Goal: Task Accomplishment & Management: Complete application form

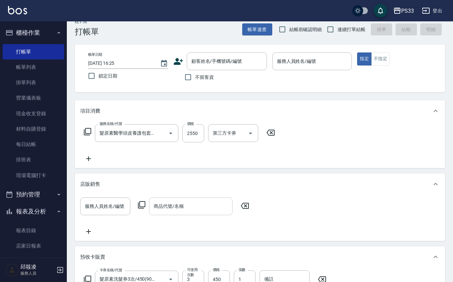
scroll to position [5, 0]
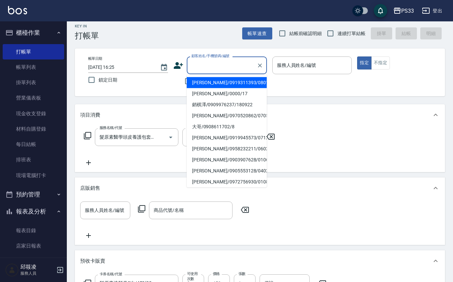
click at [212, 61] on input "顧客姓名/手機號碼/編號" at bounding box center [222, 65] width 64 height 12
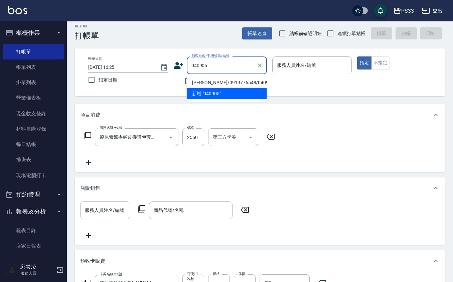
type input "[PERSON_NAME]/0919776548/040905"
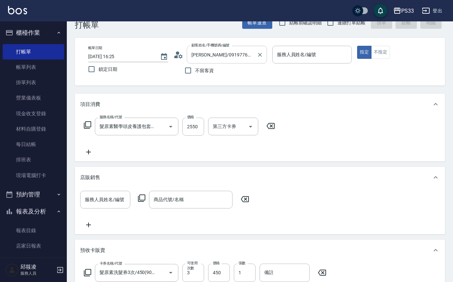
scroll to position [0, 0]
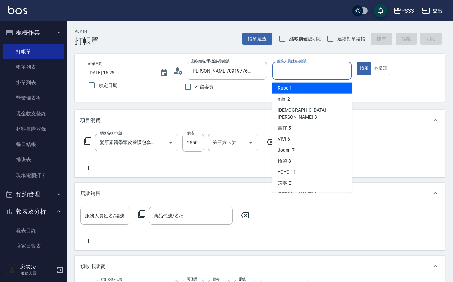
click at [300, 67] on input "服務人員姓名/編號" at bounding box center [312, 71] width 74 height 12
type input "Rube-1"
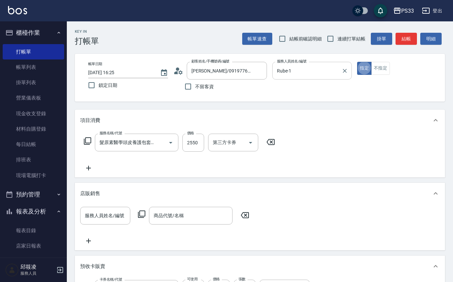
type button "true"
click at [90, 167] on icon at bounding box center [88, 168] width 17 height 8
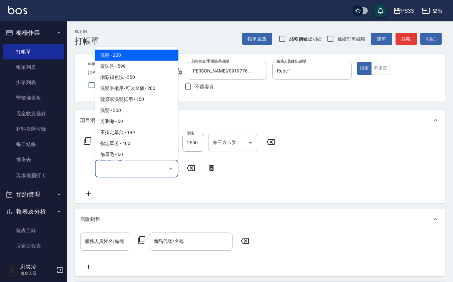
drag, startPoint x: 118, startPoint y: 165, endPoint x: 125, endPoint y: 164, distance: 6.7
click at [121, 164] on input "服務名稱/代號" at bounding box center [131, 169] width 67 height 12
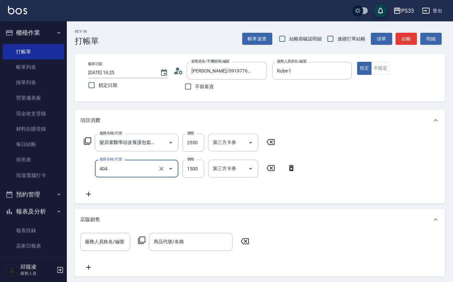
type input "設計染髮(404)"
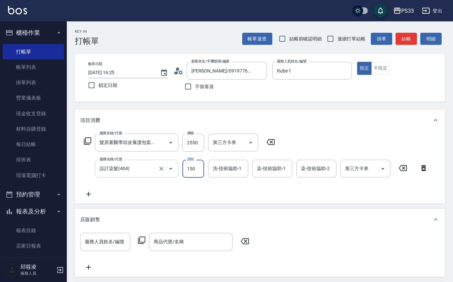
type input "1500"
type input "Rube-1"
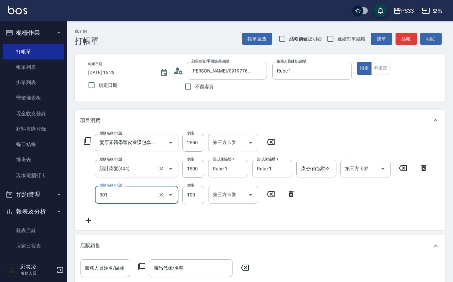
type input "補燙(301)"
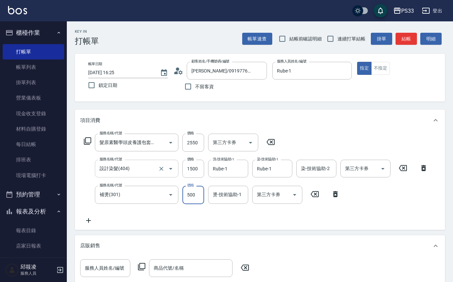
type input "500"
type input "Rube-1"
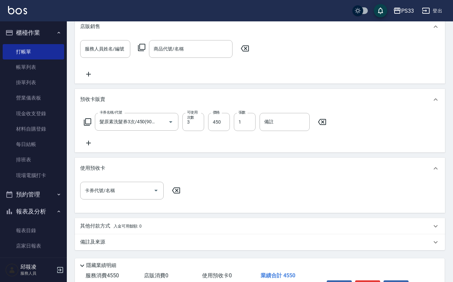
scroll to position [222, 0]
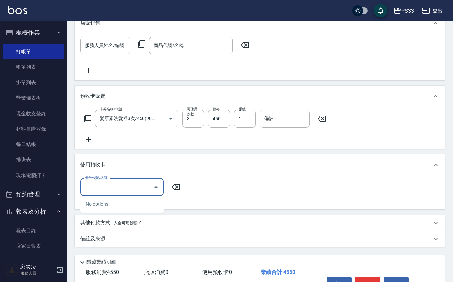
click at [145, 188] on input "卡券代號/名稱" at bounding box center [116, 187] width 67 height 12
click at [186, 168] on div "使用預收卡" at bounding box center [260, 164] width 370 height 21
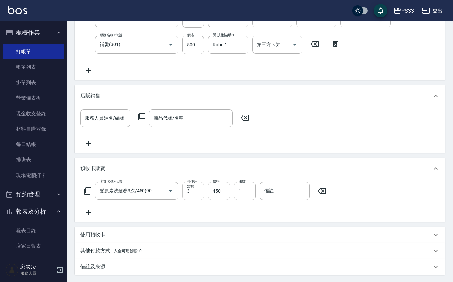
scroll to position [217, 0]
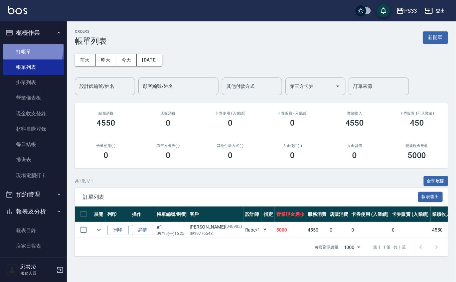
click at [24, 47] on link "打帳單" at bounding box center [33, 51] width 61 height 15
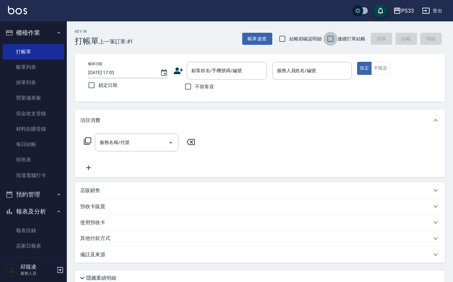
click at [328, 39] on input "連續打單結帳" at bounding box center [330, 39] width 14 height 14
checkbox input "true"
drag, startPoint x: 220, startPoint y: 81, endPoint x: 222, endPoint y: 75, distance: 5.8
click at [221, 80] on div "不留客資" at bounding box center [220, 86] width 94 height 14
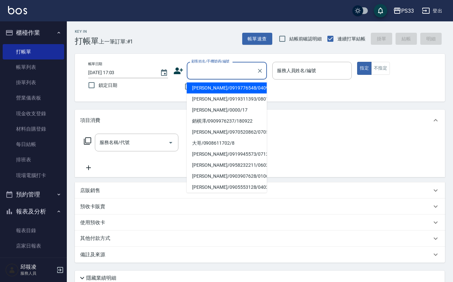
click at [222, 75] on input "顧客姓名/手機號碼/編號" at bounding box center [222, 71] width 64 height 12
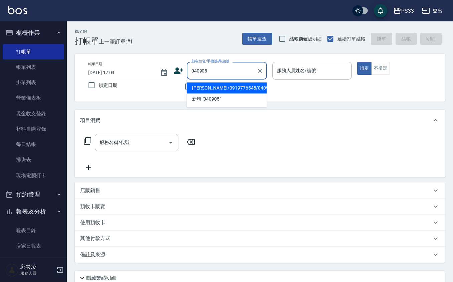
type input "[PERSON_NAME]/0919776548/040905"
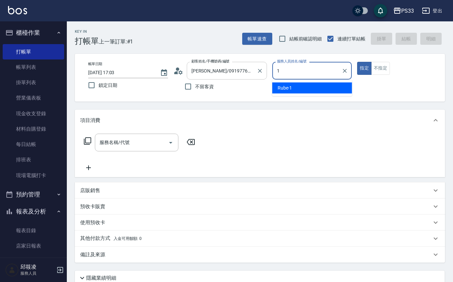
type input "Rube-1"
type button "true"
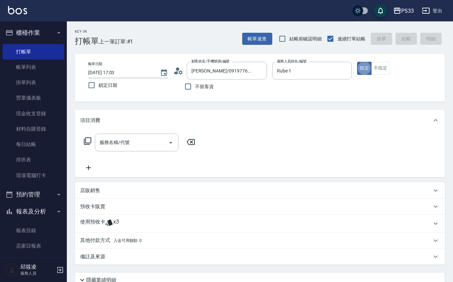
click at [122, 220] on div "使用預收卡 x3" at bounding box center [255, 223] width 351 height 10
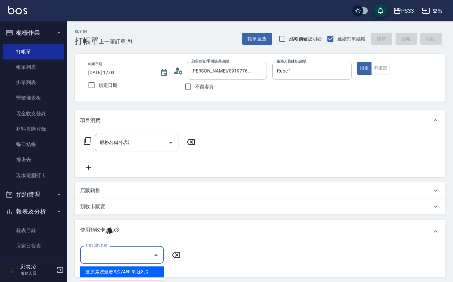
click at [115, 251] on input "卡券代號/名稱" at bounding box center [116, 255] width 67 height 12
click at [119, 270] on div "髮原素洗髮券3次/450 剩餘3張" at bounding box center [122, 271] width 84 height 11
type input "髮原素洗髮券3次/450"
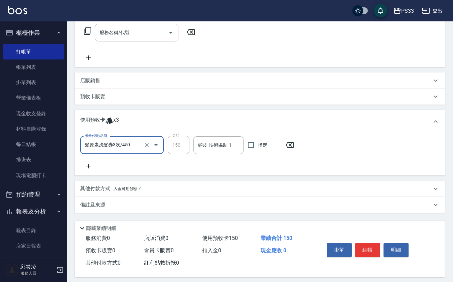
scroll to position [115, 0]
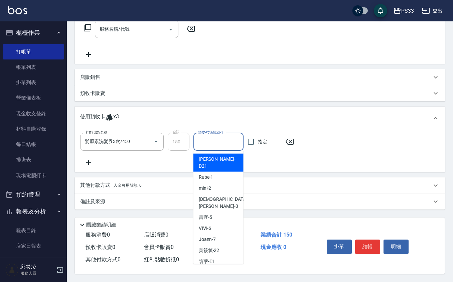
click at [208, 138] on input "頭皮-技術協助-1" at bounding box center [218, 142] width 44 height 12
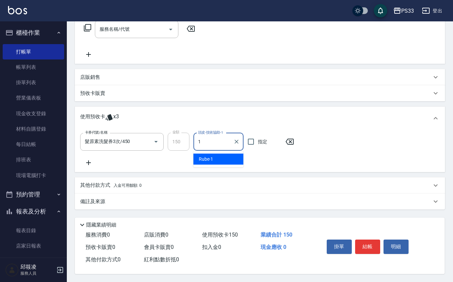
type input "Rube-1"
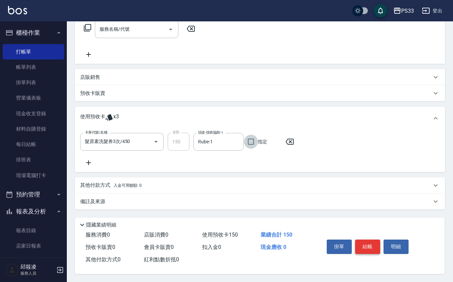
click at [369, 242] on button "結帳" at bounding box center [367, 246] width 25 height 14
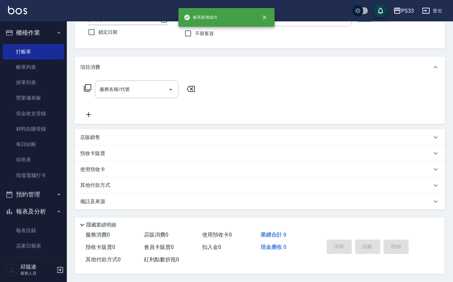
scroll to position [0, 0]
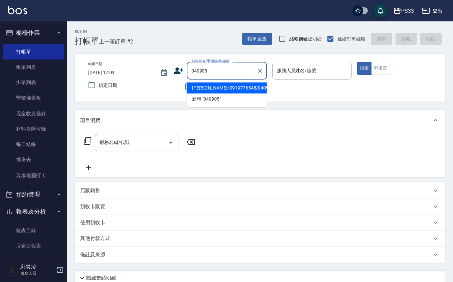
type input "[PERSON_NAME]/0919776548/040905"
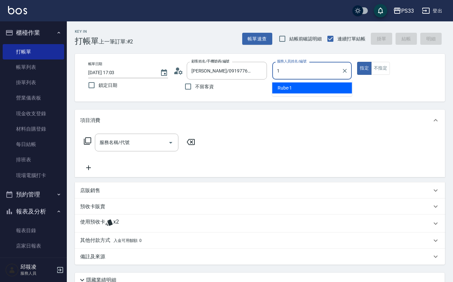
type input "Rube-1"
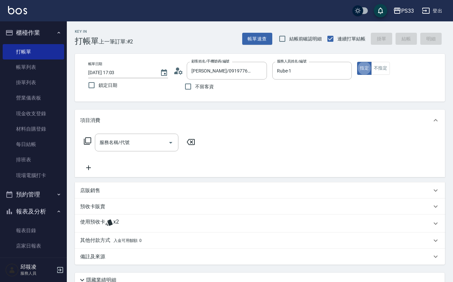
click at [106, 219] on icon at bounding box center [109, 222] width 8 height 8
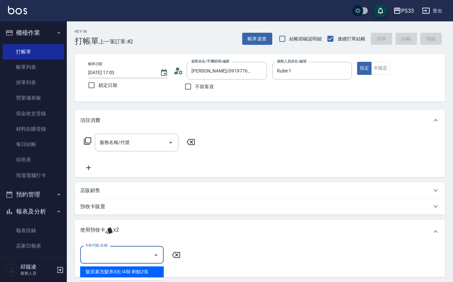
click at [114, 254] on input "卡券代號/名稱" at bounding box center [116, 255] width 67 height 12
click at [110, 273] on div "髮原素洗髮券3次/450 剩餘2張" at bounding box center [122, 271] width 84 height 11
type input "髮原素洗髮券3次/450"
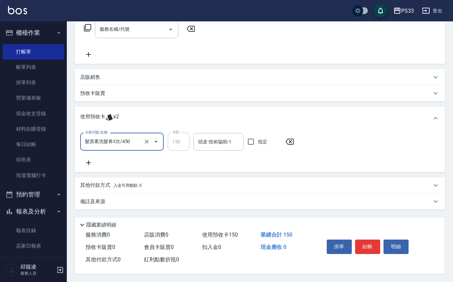
scroll to position [115, 0]
click at [363, 249] on button "結帳" at bounding box center [367, 246] width 25 height 14
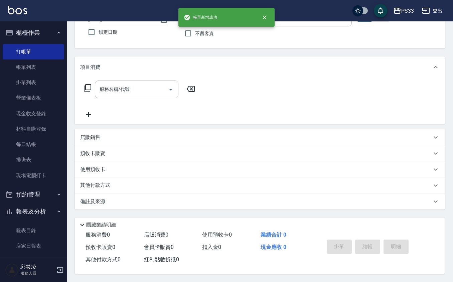
scroll to position [0, 0]
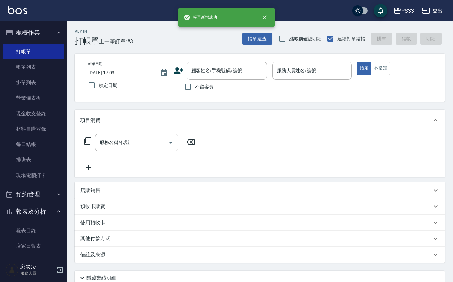
click at [94, 140] on div "服務名稱/代號 服務名稱/代號" at bounding box center [139, 143] width 119 height 18
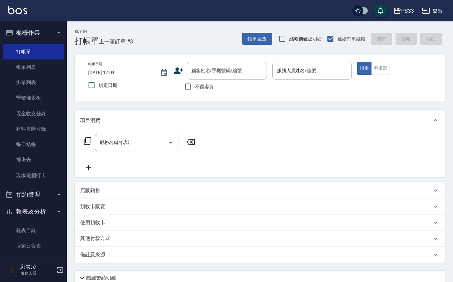
click at [88, 140] on icon at bounding box center [88, 141] width 8 height 8
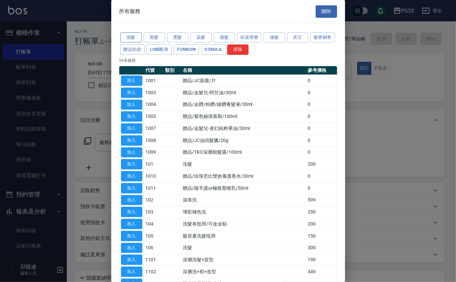
click at [127, 38] on button "洗髮" at bounding box center [130, 37] width 21 height 10
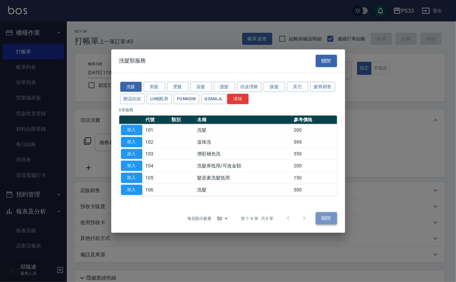
click at [327, 216] on button "關閉" at bounding box center [326, 218] width 21 height 12
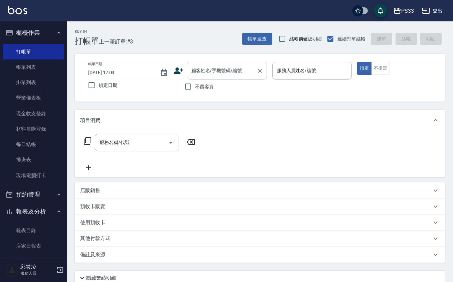
click at [233, 74] on input "顧客姓名/手機號碼/編號" at bounding box center [222, 71] width 64 height 12
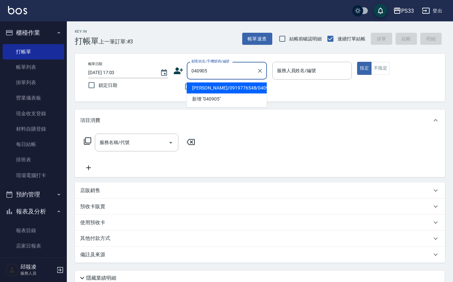
type input "[PERSON_NAME]/0919776548/040905"
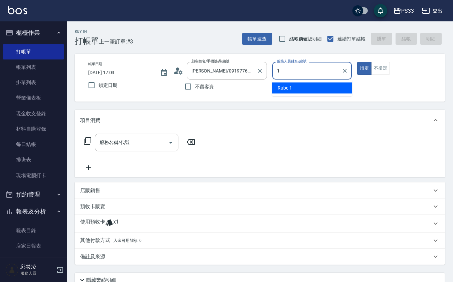
type input "Rube-1"
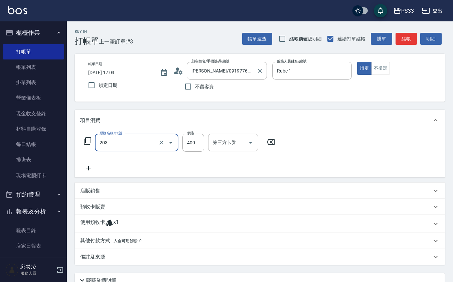
type input "指定單剪(203)"
type input "200"
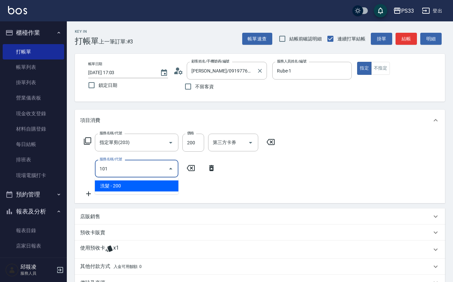
type input "洗髮(101)"
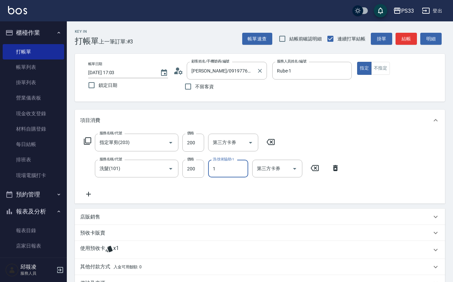
type input "Rube-1"
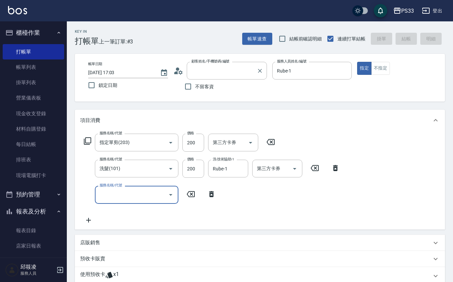
type input "2025/09/15 17:04"
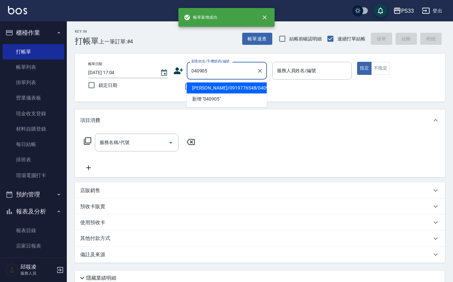
type input "[PERSON_NAME]/0919776548/040905"
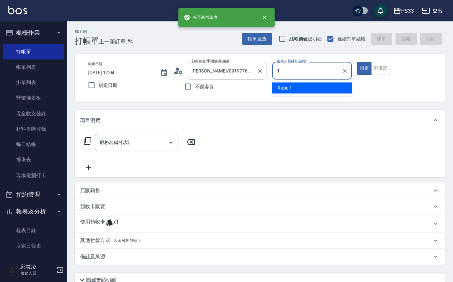
type input "Rube-1"
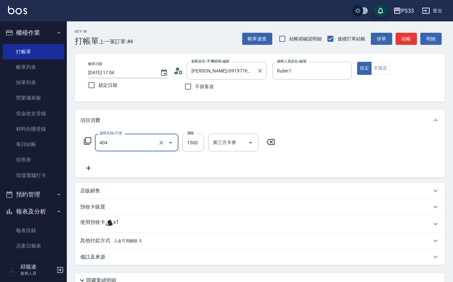
type input "設計染髮(404)"
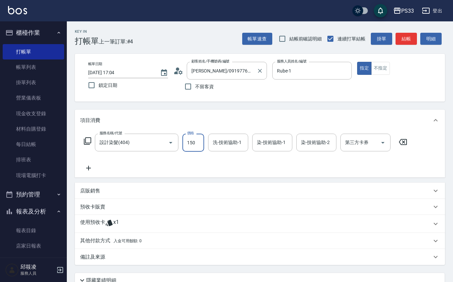
type input "1500"
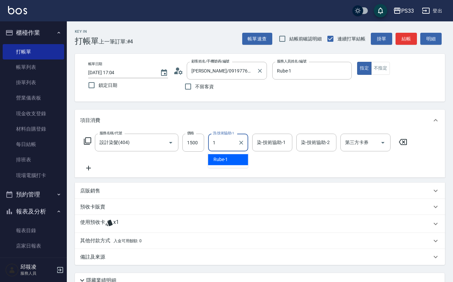
type input "Rube-1"
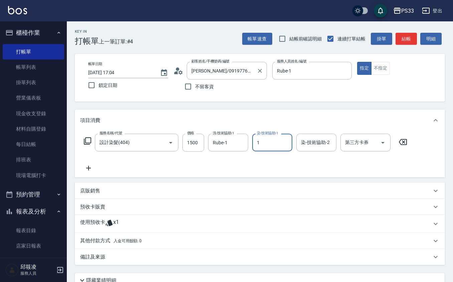
type input "Rube-1"
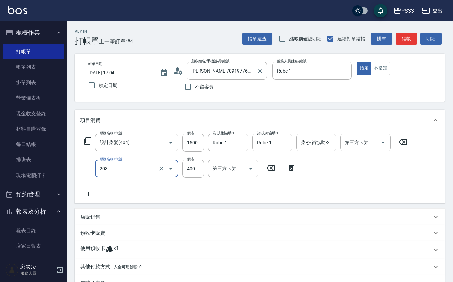
type input "指定單剪(203)"
type input "200"
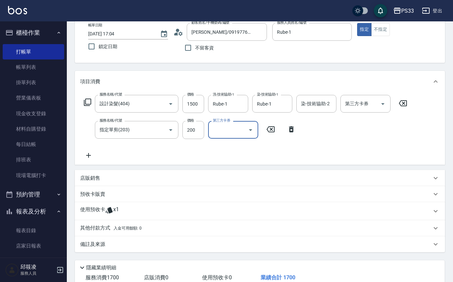
scroll to position [83, 0]
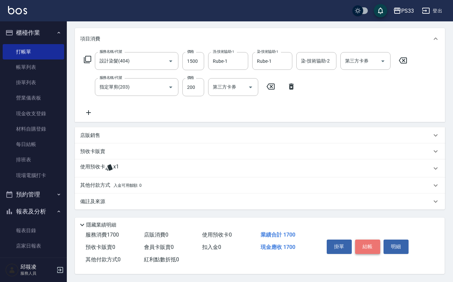
click at [370, 243] on button "結帳" at bounding box center [367, 246] width 25 height 14
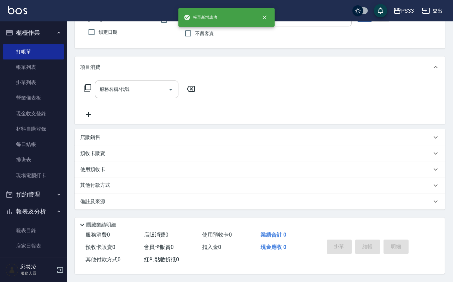
scroll to position [0, 0]
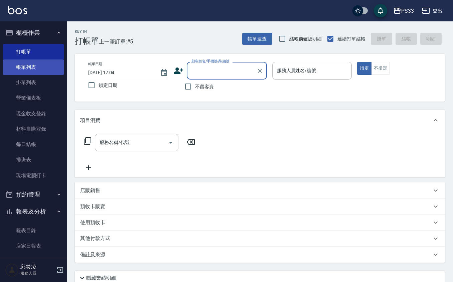
click at [48, 60] on link "帳單列表" at bounding box center [33, 66] width 61 height 15
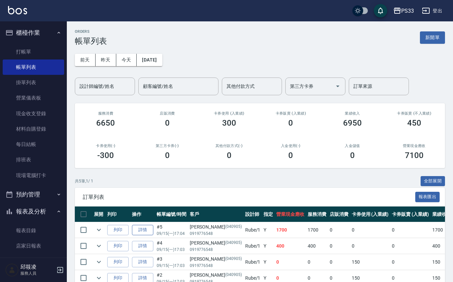
click at [139, 228] on link "詳情" at bounding box center [142, 230] width 21 height 10
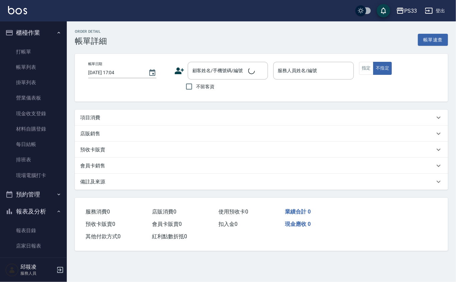
type input "Rube-1"
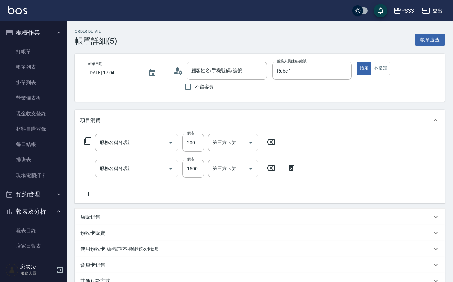
type input "[PERSON_NAME]/0919776548/040905"
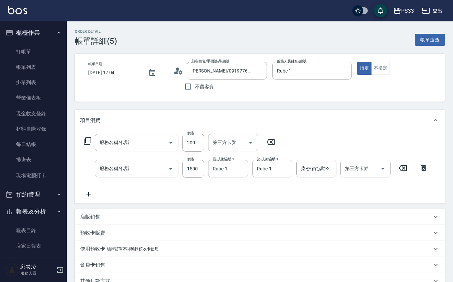
type input "指定單剪(203)"
type input "設計染髮(404)"
click at [88, 192] on icon at bounding box center [88, 194] width 17 height 8
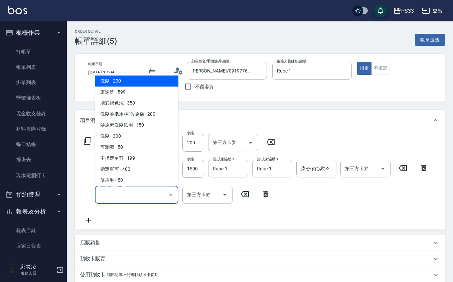
click at [161, 191] on input "服務名稱/代號" at bounding box center [131, 195] width 67 height 12
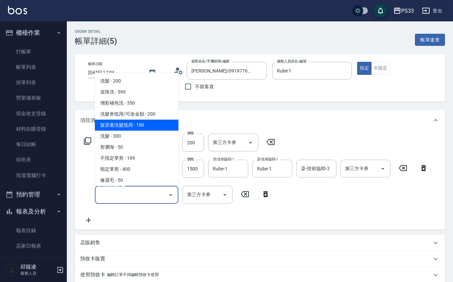
click at [162, 121] on span "髮原素洗髮抵用 - 150" at bounding box center [137, 125] width 84 height 11
type input "髮原素洗髮抵用(105)"
type input "舊有卡券"
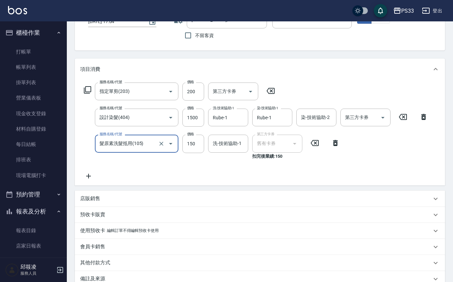
scroll to position [127, 0]
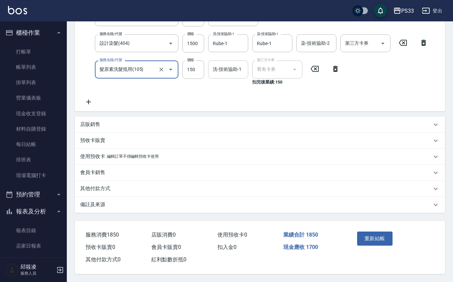
click at [229, 64] on input "洗-技術協助-1" at bounding box center [228, 69] width 34 height 12
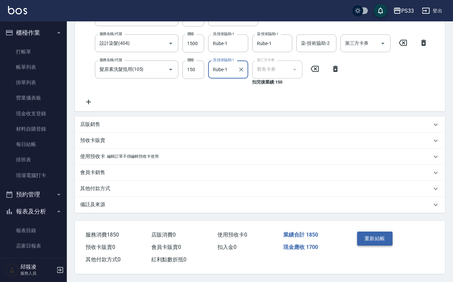
type input "Rube-1"
click at [377, 242] on button "重新結帳" at bounding box center [374, 238] width 35 height 14
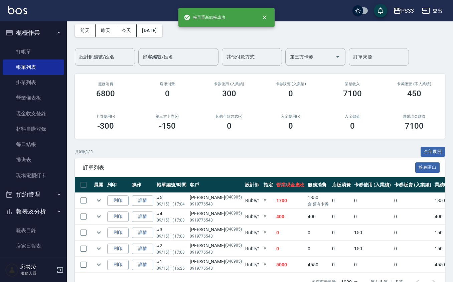
scroll to position [44, 0]
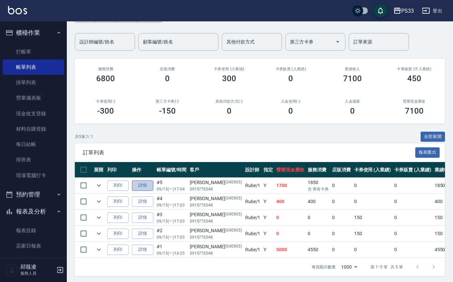
click at [142, 188] on link "詳情" at bounding box center [142, 185] width 21 height 10
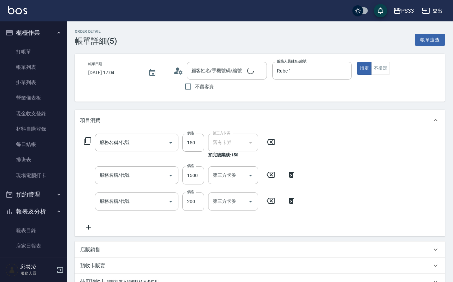
type input "2025/09/15 17:04"
type input "Rube-1"
type input "髮原素洗髮抵用(105)"
type input "設計染髮(404)"
type input "指定單剪(203)"
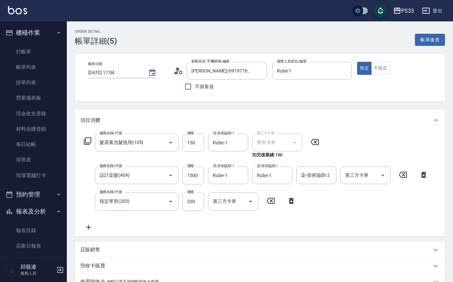
type input "[PERSON_NAME]/0919776548/040905"
click at [313, 140] on icon at bounding box center [314, 142] width 17 height 8
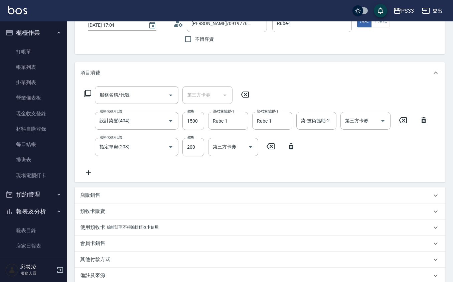
scroll to position [120, 0]
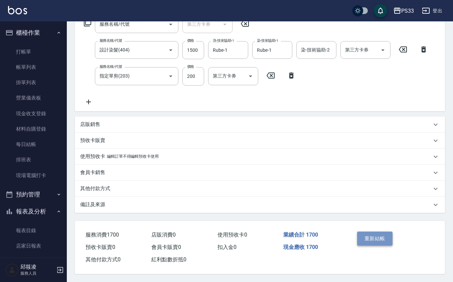
click at [374, 236] on button "重新結帳" at bounding box center [374, 238] width 35 height 14
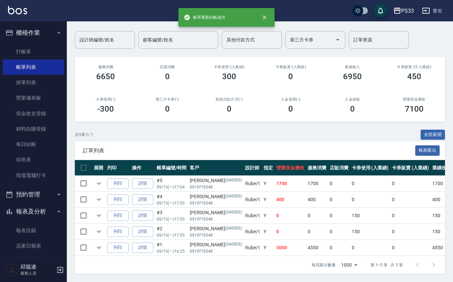
scroll to position [54, 0]
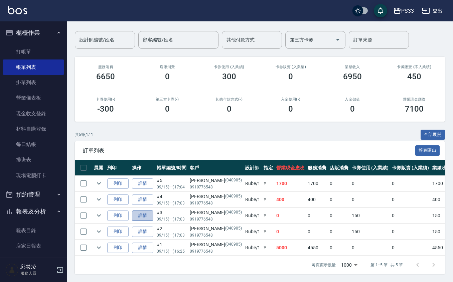
click at [143, 211] on link "詳情" at bounding box center [142, 215] width 21 height 10
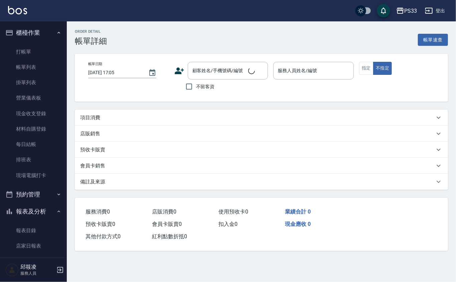
type input "2025/09/15 17:03"
type input "Rube-1"
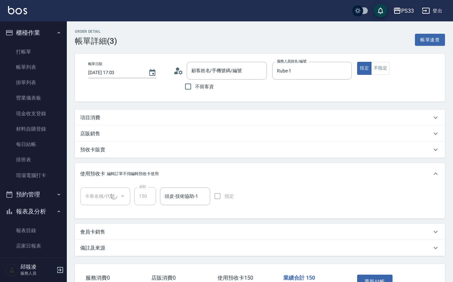
type input "[PERSON_NAME]/0919776548/040905"
type input "髮原素洗髮券3次/450(1/1)"
click at [131, 118] on div "項目消費" at bounding box center [255, 117] width 351 height 7
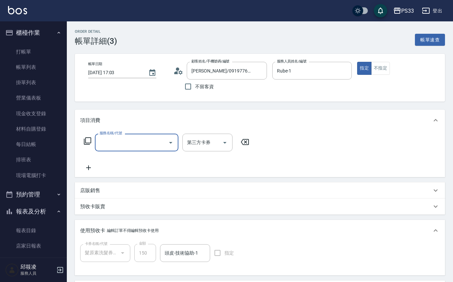
click at [139, 134] on div "服務名稱/代號" at bounding box center [137, 143] width 84 height 18
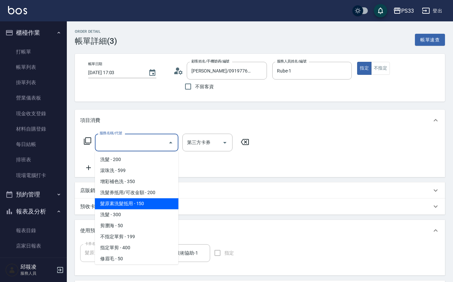
click at [141, 208] on span "髮原素洗髮抵用 - 150" at bounding box center [137, 203] width 84 height 11
type input "髮原素洗髮抵用(105)"
type input "舊有卡券"
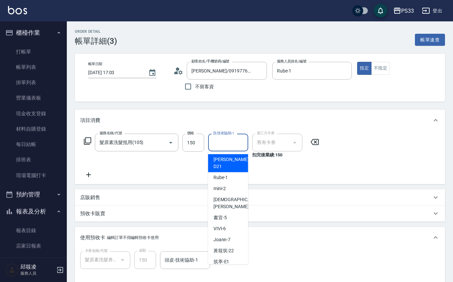
click at [226, 142] on input "洗-技術協助-1" at bounding box center [228, 143] width 34 height 12
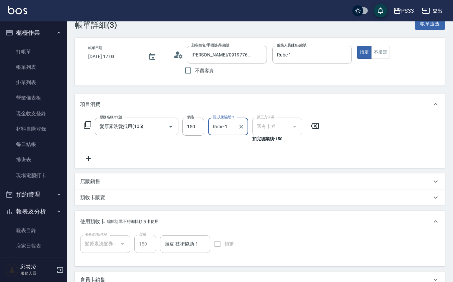
scroll to position [44, 0]
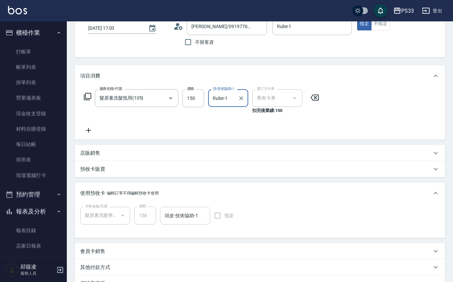
type input "Rube-1"
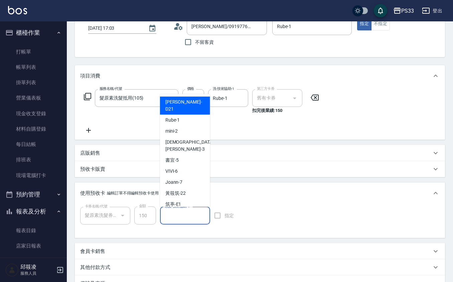
drag, startPoint x: 172, startPoint y: 215, endPoint x: 181, endPoint y: 212, distance: 8.8
click at [174, 215] on input "頭皮-技術協助-1" at bounding box center [185, 216] width 44 height 12
type input "1"
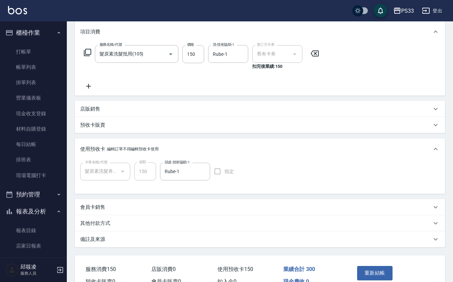
scroll to position [125, 0]
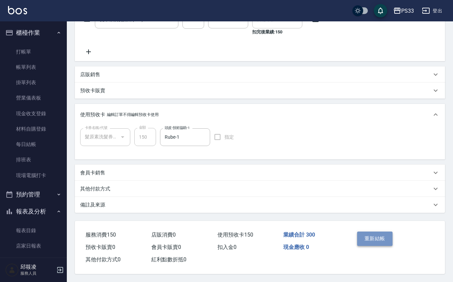
click at [367, 237] on button "重新結帳" at bounding box center [374, 238] width 35 height 14
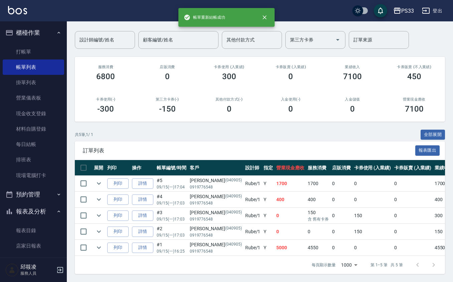
scroll to position [54, 0]
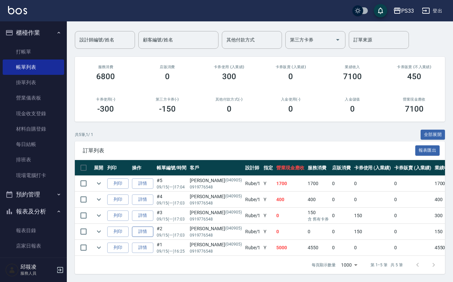
click at [147, 226] on link "詳情" at bounding box center [142, 231] width 21 height 10
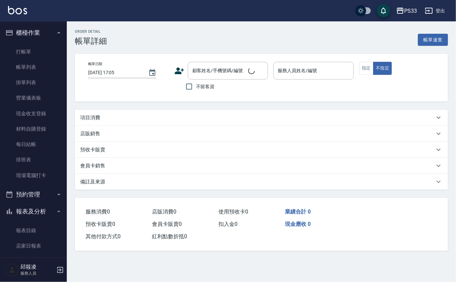
type input "2025/09/15 17:03"
type input "Rube-1"
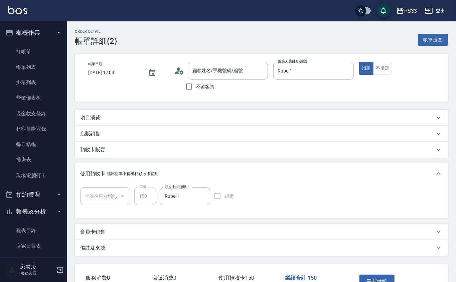
type input "[PERSON_NAME]/0919776548/040905"
type input "髮原素洗髮券3次/450(1/1)"
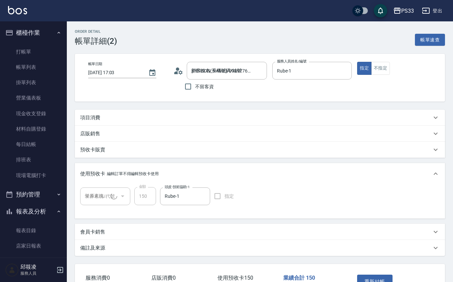
click at [174, 124] on div "項目消費" at bounding box center [260, 118] width 370 height 16
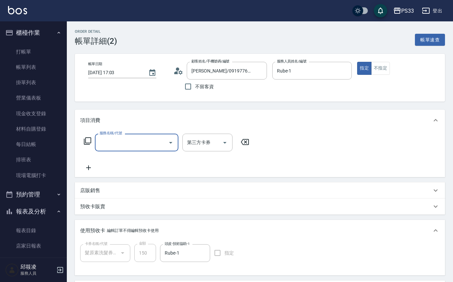
click at [119, 141] on input "服務名稱/代號" at bounding box center [131, 143] width 67 height 12
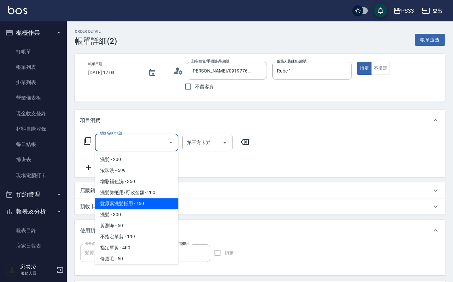
click at [138, 199] on span "髮原素洗髮抵用 - 150" at bounding box center [137, 203] width 84 height 11
type input "髮原素洗髮抵用(105)"
type input "舊有卡券"
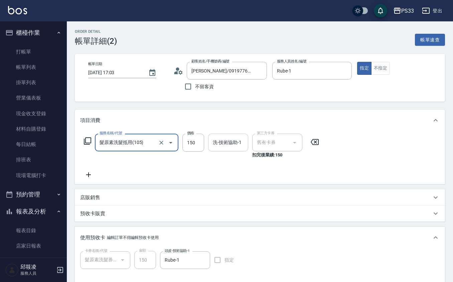
click at [226, 150] on div "洗-技術協助-1" at bounding box center [228, 143] width 40 height 18
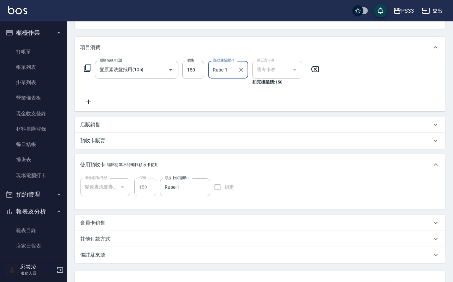
scroll to position [125, 0]
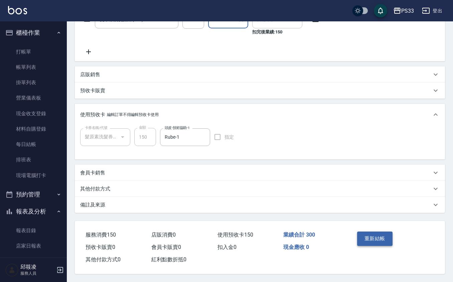
type input "Rube-1"
click at [375, 238] on button "重新結帳" at bounding box center [374, 238] width 35 height 14
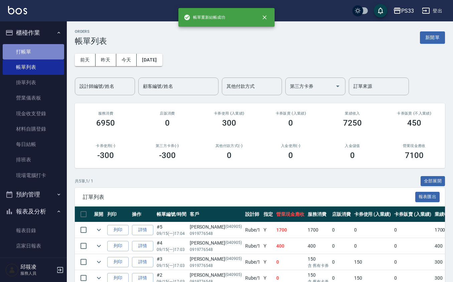
click at [34, 53] on link "打帳單" at bounding box center [33, 51] width 61 height 15
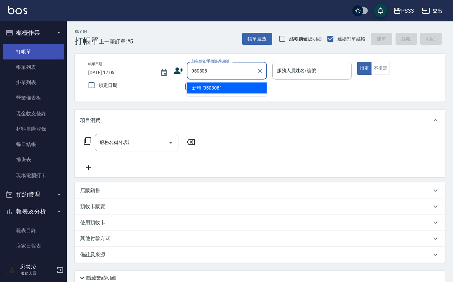
type input "050308"
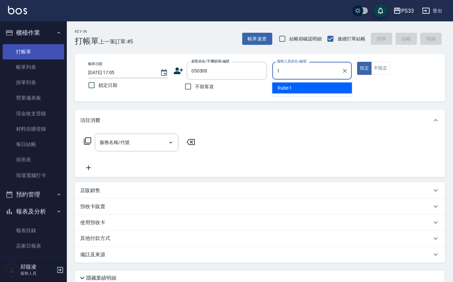
type input "Rube-1"
type button "true"
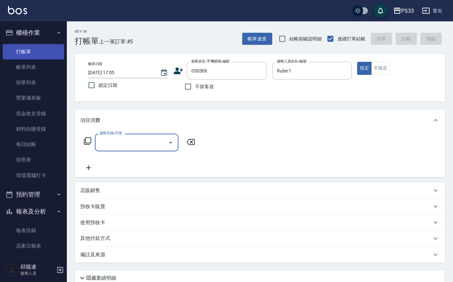
type input "[PERSON_NAME]/0981799311/050308"
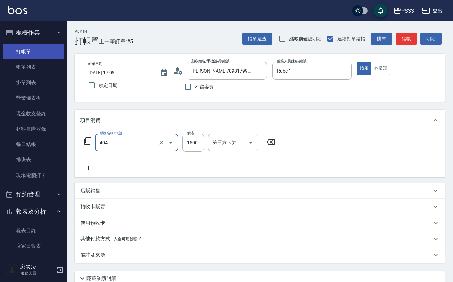
type input "設計染髮(404)"
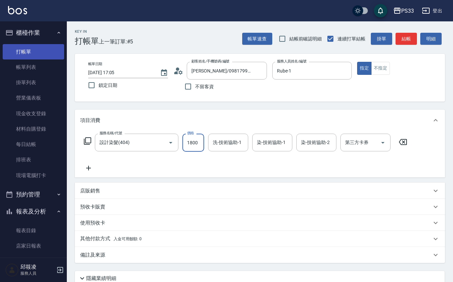
type input "1800"
type input "Rube-1"
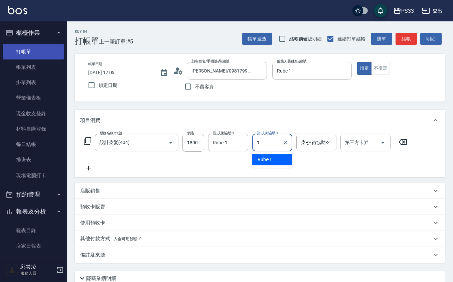
type input "Rube-1"
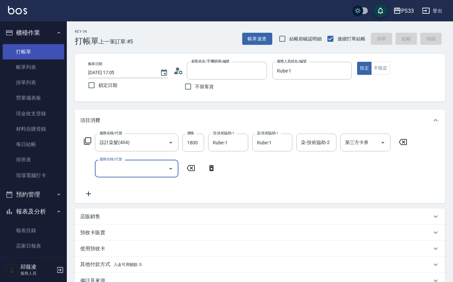
type input "2025/09/15 17:06"
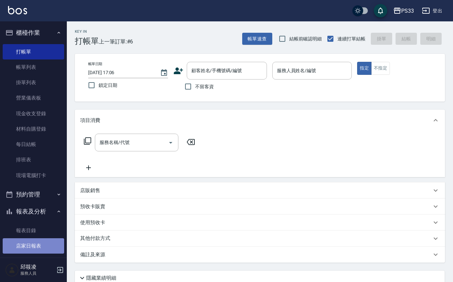
click at [38, 244] on link "店家日報表" at bounding box center [33, 245] width 61 height 15
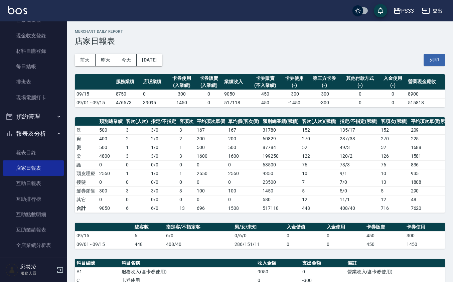
scroll to position [134, 0]
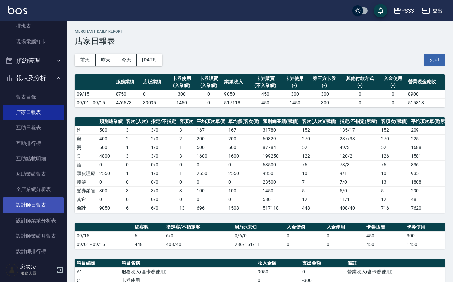
click at [39, 199] on link "設計師日報表" at bounding box center [33, 204] width 61 height 15
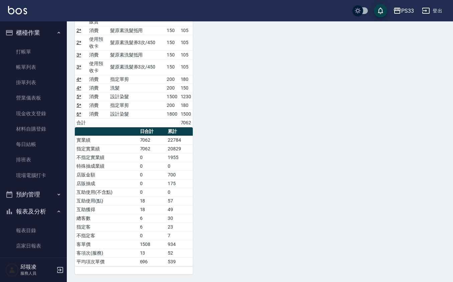
scroll to position [126, 0]
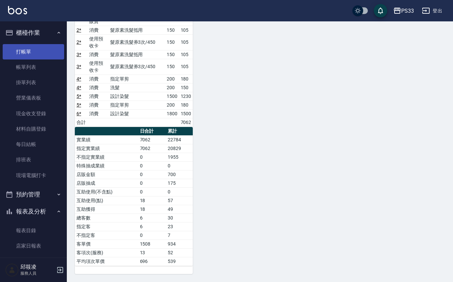
click at [40, 45] on link "打帳單" at bounding box center [33, 51] width 61 height 15
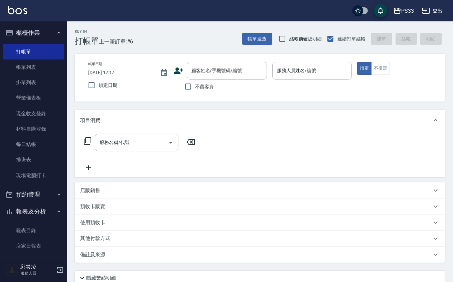
click at [178, 69] on icon at bounding box center [178, 71] width 10 height 10
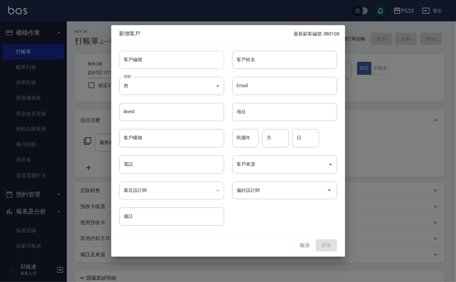
click at [190, 51] on input "客戶編號" at bounding box center [171, 60] width 105 height 18
type input "251223"
type input "c"
type input "[PERSON_NAME]"
type input "70"
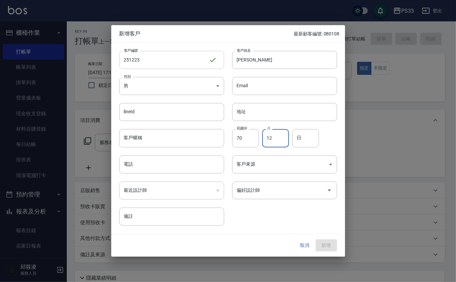
type input "12"
type input "23"
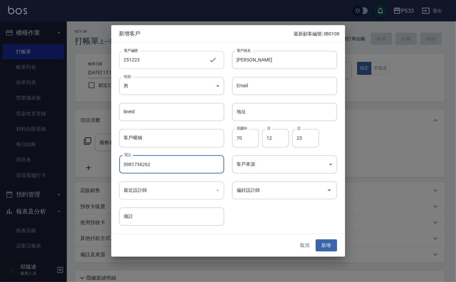
type input "0981736262"
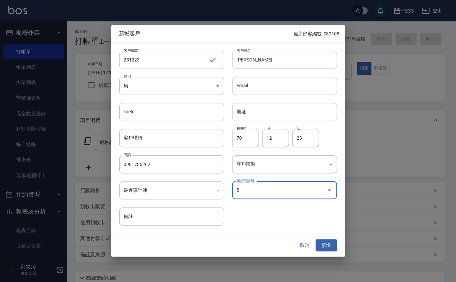
type input "謝書宜"
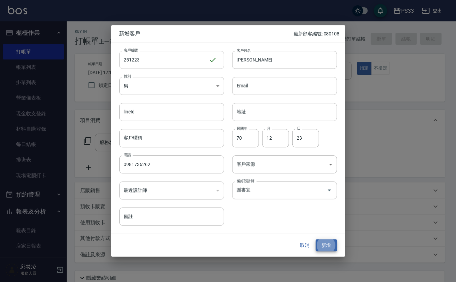
click at [316, 239] on button "新增" at bounding box center [326, 245] width 21 height 12
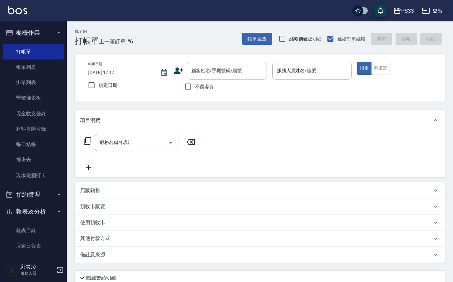
click at [178, 70] on icon at bounding box center [178, 71] width 10 height 10
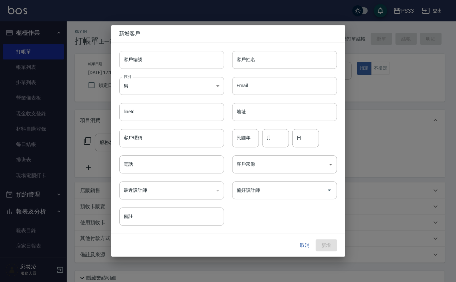
drag, startPoint x: 178, startPoint y: 70, endPoint x: 171, endPoint y: 55, distance: 16.3
click at [171, 55] on input "客戶編號" at bounding box center [171, 60] width 105 height 18
type input "050409"
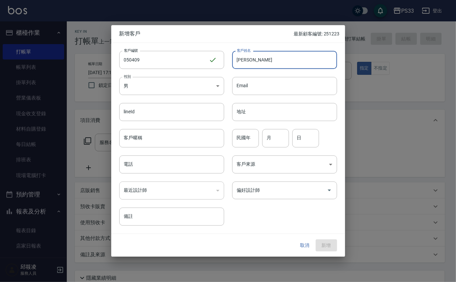
type input "[PERSON_NAME]"
type input "85"
type input "4"
type input "9"
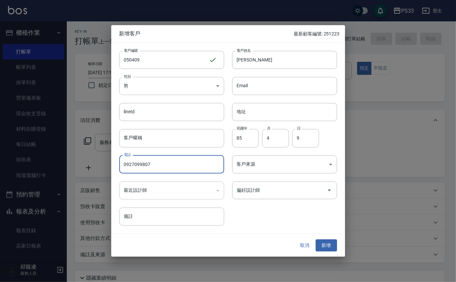
type input "0927099807"
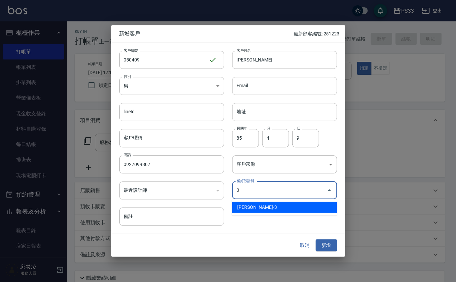
type input "[PERSON_NAME]"
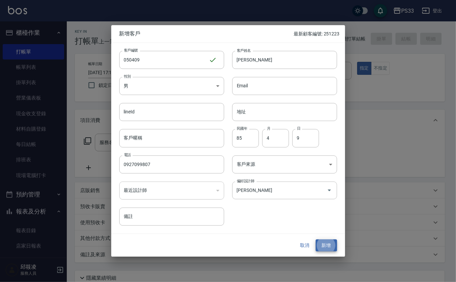
click at [316, 239] on button "新增" at bounding box center [326, 245] width 21 height 12
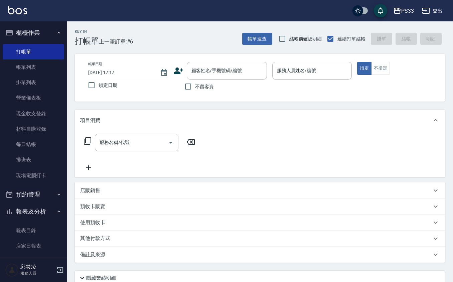
click at [173, 71] on div "帳單日期 2025/09/15 17:17 鎖定日期 顧客姓名/手機號碼/編號 顧客姓名/手機號碼/編號 不留客資 服務人員姓名/編號 服務人員姓名/編號 指…" at bounding box center [260, 78] width 354 height 32
click at [174, 70] on icon at bounding box center [178, 71] width 10 height 10
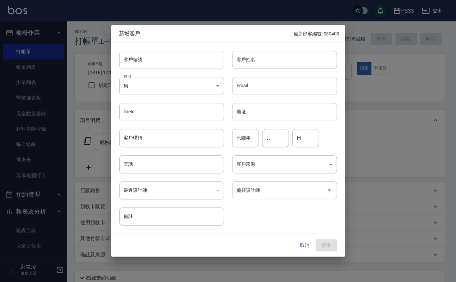
click at [168, 57] on input "客戶編號" at bounding box center [171, 60] width 105 height 18
type input "050121"
type input "[PERSON_NAME]"
type input "75"
type input "1"
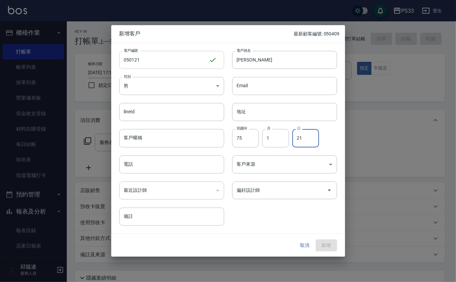
type input "21"
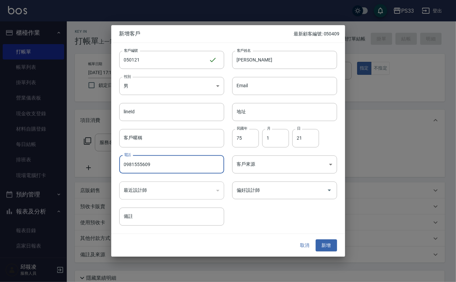
type input "0981555609"
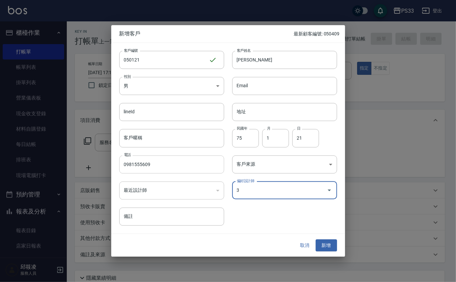
type input "[PERSON_NAME]"
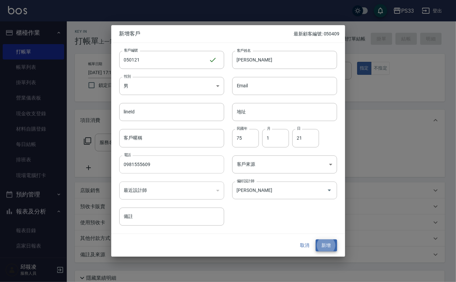
click at [316, 239] on button "新增" at bounding box center [326, 245] width 21 height 12
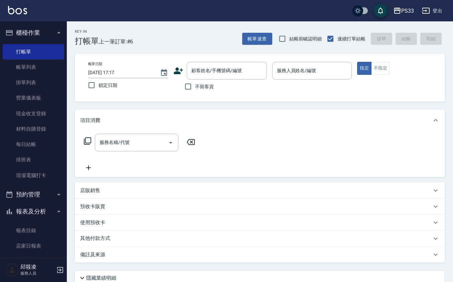
click at [179, 73] on icon at bounding box center [178, 70] width 9 height 7
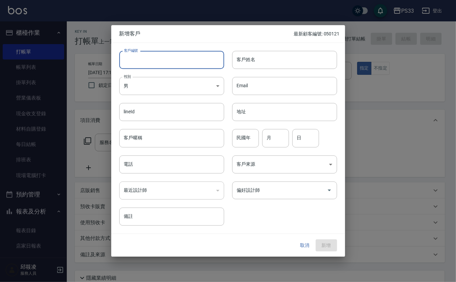
click at [179, 63] on input "客戶編號" at bounding box center [171, 60] width 105 height 18
type input "040210"
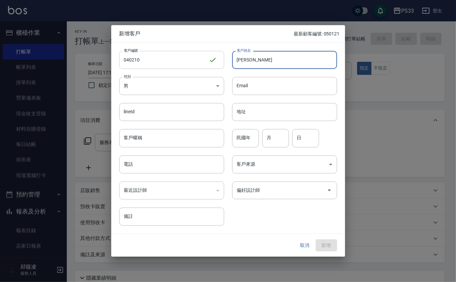
type input "[PERSON_NAME]"
type input "5"
type input "2"
type input "10"
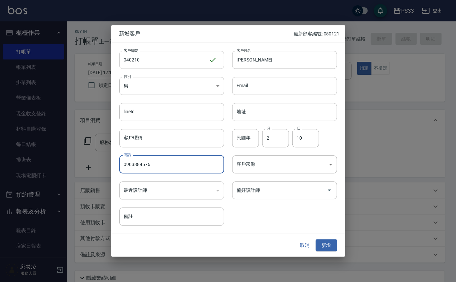
type input "0903884576"
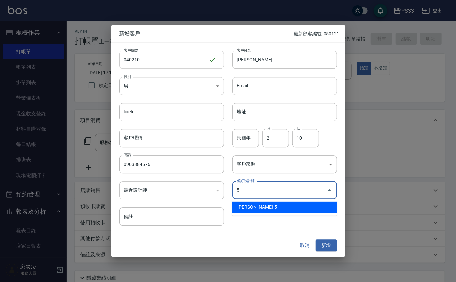
type input "謝書宜"
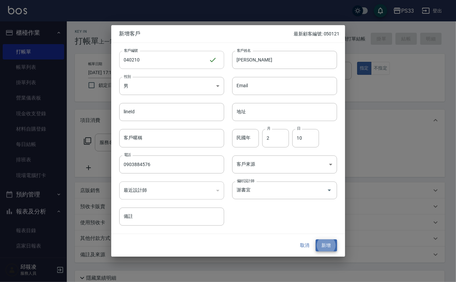
click at [316, 239] on button "新增" at bounding box center [326, 245] width 21 height 12
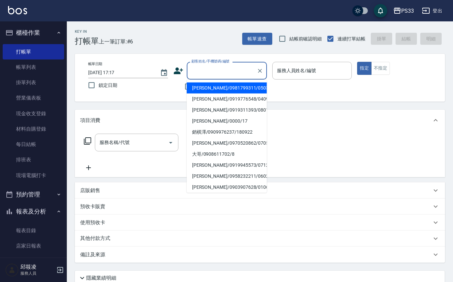
drag, startPoint x: 230, startPoint y: 77, endPoint x: 195, endPoint y: 82, distance: 35.4
click at [230, 77] on div "顧客姓名/手機號碼/編號" at bounding box center [227, 71] width 80 height 18
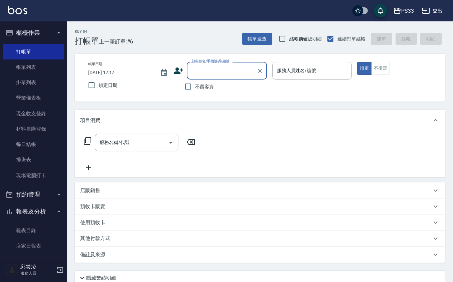
click at [179, 65] on div "顧客姓名/手機號碼/編號 顧客姓名/手機號碼/編號" at bounding box center [220, 71] width 94 height 18
click at [179, 67] on icon at bounding box center [178, 71] width 10 height 10
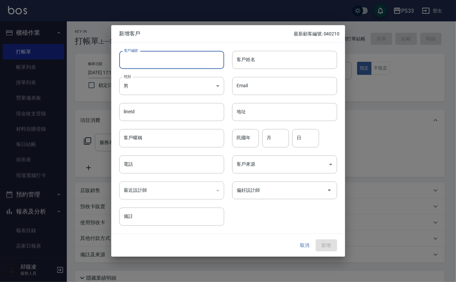
click at [185, 57] on input "客戶編號" at bounding box center [171, 60] width 105 height 18
type input "331002"
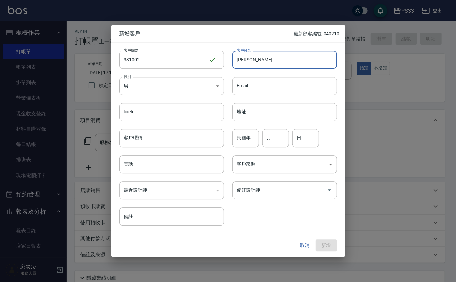
type input "[PERSON_NAME]"
type input "84"
type input "10"
type input "2"
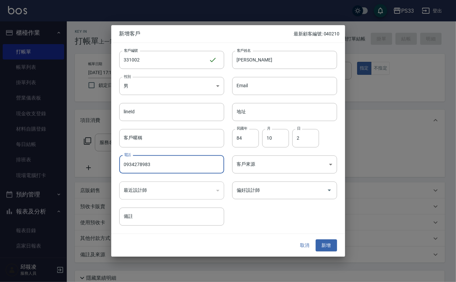
type input "0934278983"
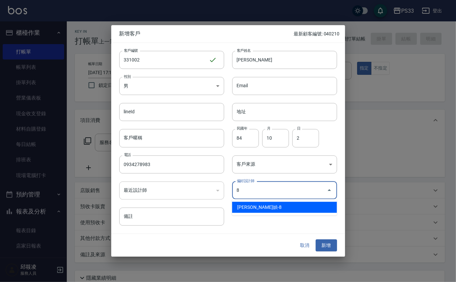
type input "[PERSON_NAME]媜"
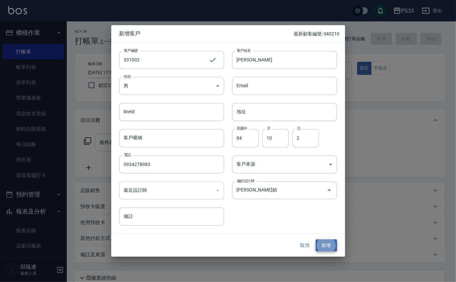
click at [316, 239] on button "新增" at bounding box center [326, 245] width 21 height 12
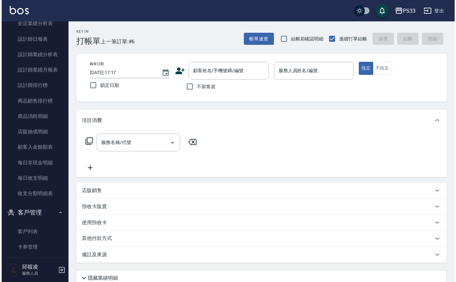
scroll to position [340, 0]
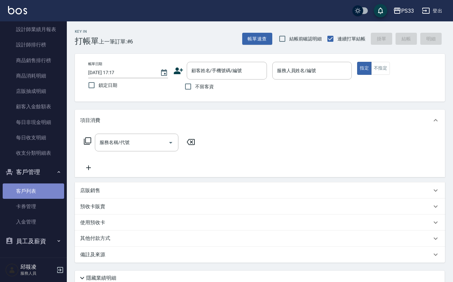
click at [38, 198] on link "客戶列表" at bounding box center [33, 190] width 61 height 15
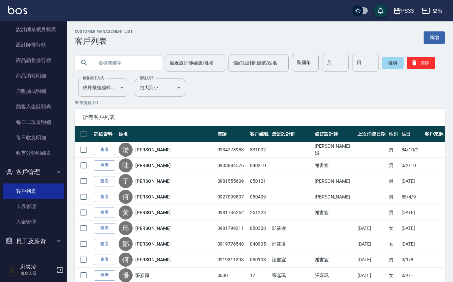
click at [119, 62] on input "text" at bounding box center [125, 63] width 63 height 18
type input "劉冠"
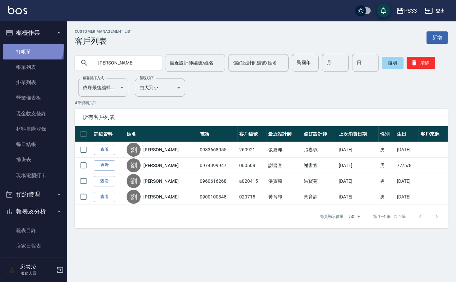
click at [29, 47] on link "打帳單" at bounding box center [33, 51] width 61 height 15
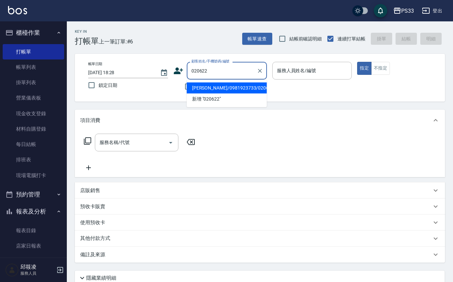
type input "[PERSON_NAME]/0981923733/020622"
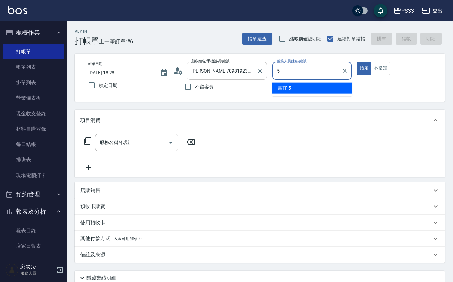
type input "書宜-5"
type button "true"
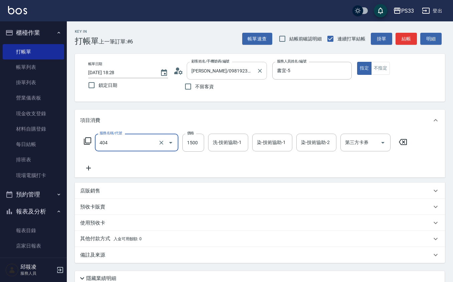
type input "1"
type input "設計染髮(404)"
type input "1000"
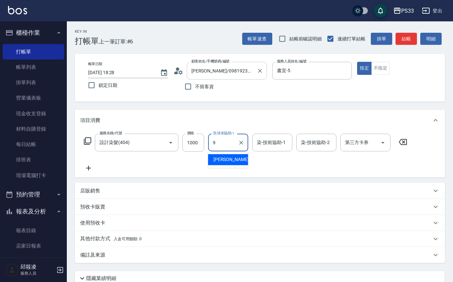
type input "苡軒-9"
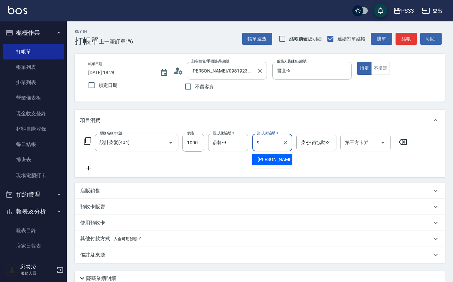
type input "苡軒-9"
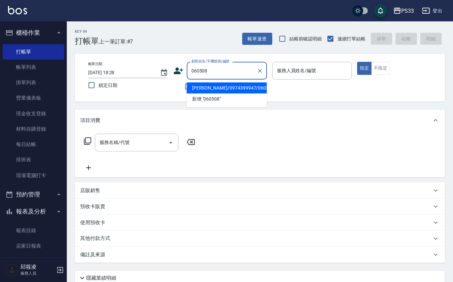
type input "[PERSON_NAME]/0974399947/060508"
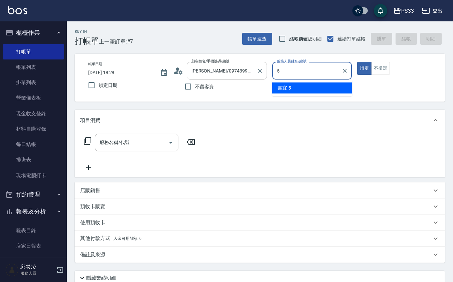
type input "書宜-5"
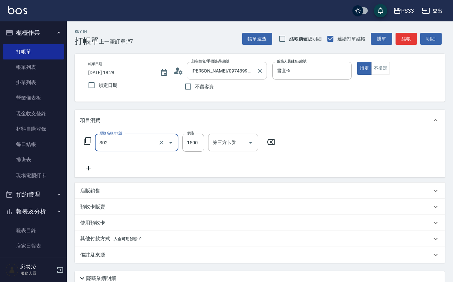
type input "設計燙髮(302)"
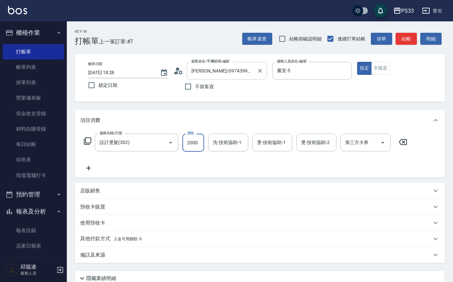
type input "2000"
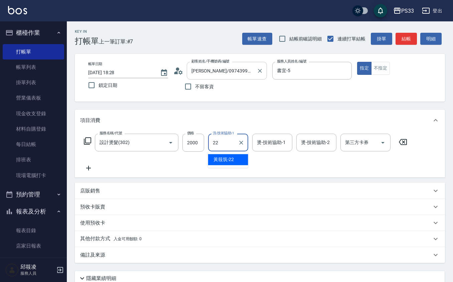
type input "[PERSON_NAME]-22"
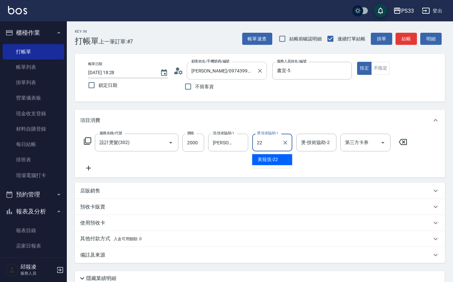
type input "[PERSON_NAME]-22"
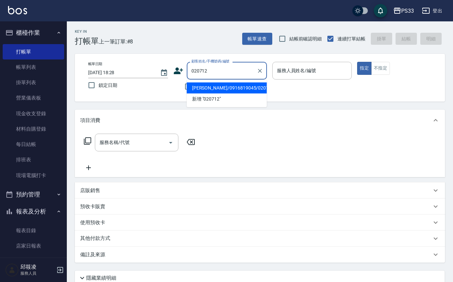
type input "[PERSON_NAME]/0916819045/020712"
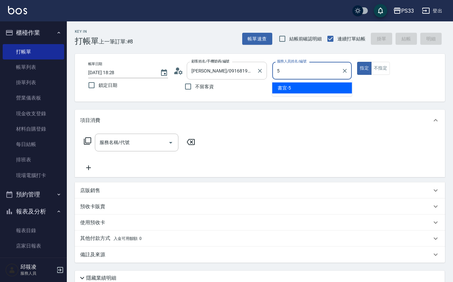
type input "書宜-5"
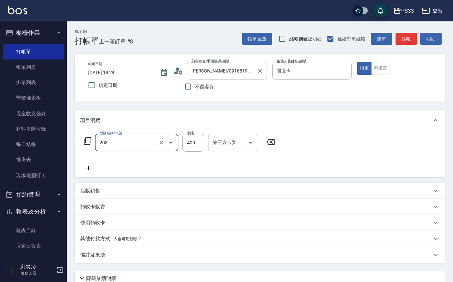
type input "指定單剪(203)"
type input "250"
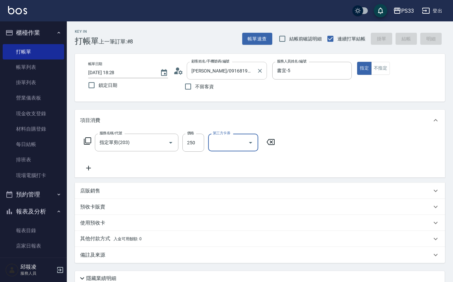
type input "2025/09/15 18:29"
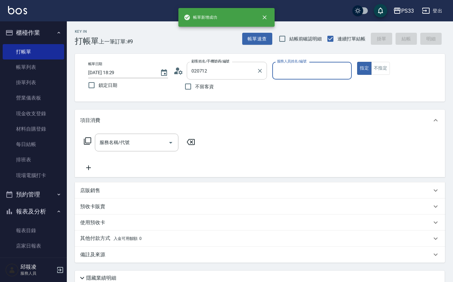
type input "[PERSON_NAME]/0916819045/020712"
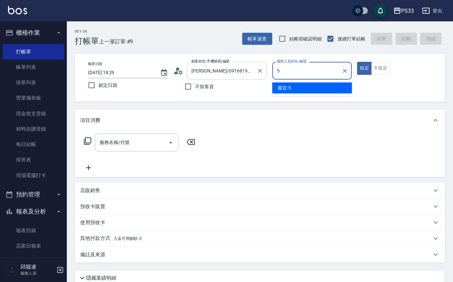
type input "書宜-5"
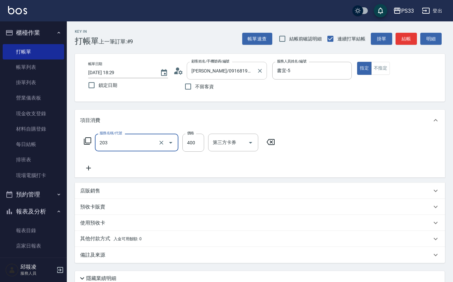
type input "指定單剪(203)"
type input "300"
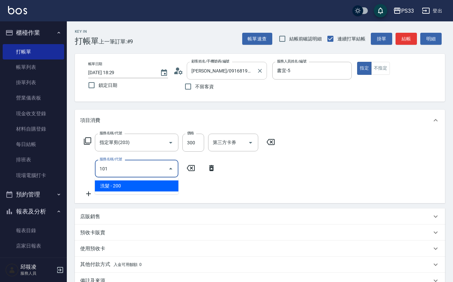
type input "洗髮(101)"
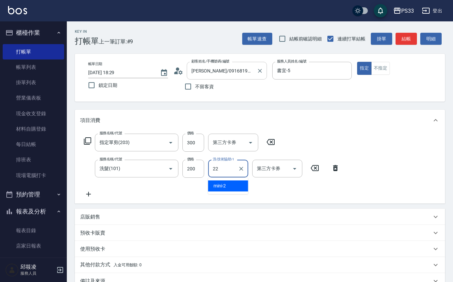
type input "[PERSON_NAME]-22"
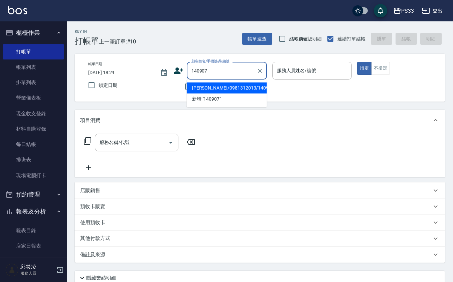
type input "[PERSON_NAME]/0981312013/140907"
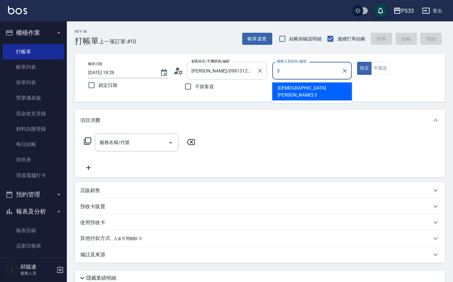
type input "[PERSON_NAME]-3"
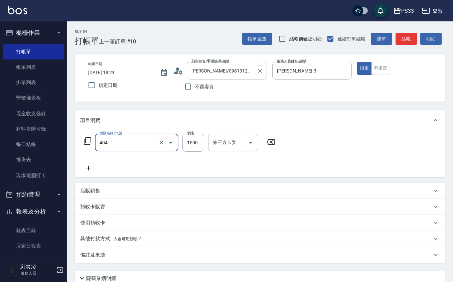
type input "設計染髮(404)"
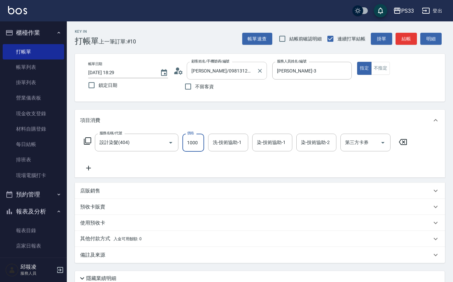
type input "1000"
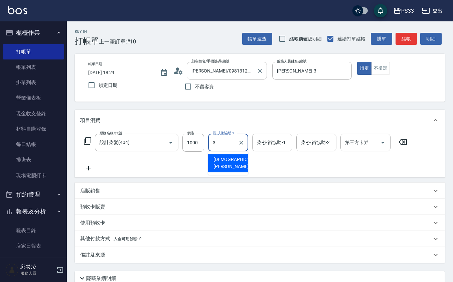
type input "[PERSON_NAME]-3"
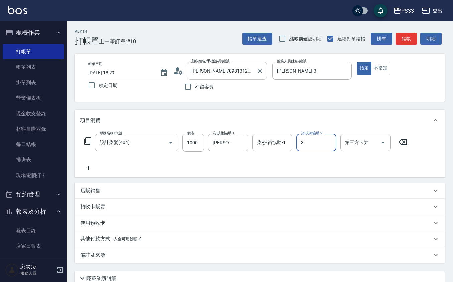
type input "[PERSON_NAME]-3"
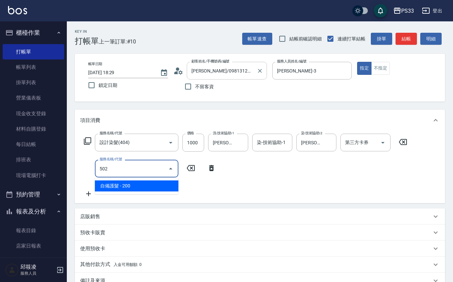
type input "自備護髮(502)"
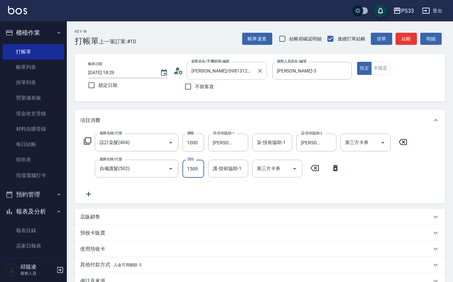
type input "1500"
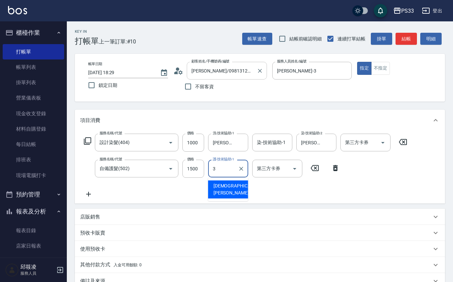
type input "[PERSON_NAME]-3"
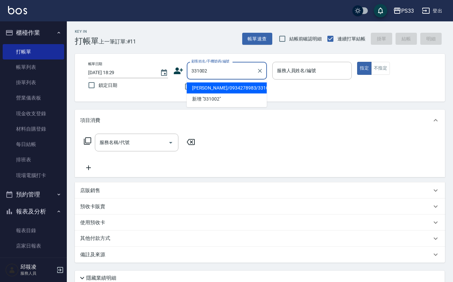
type input "[PERSON_NAME]/0934278983/331002"
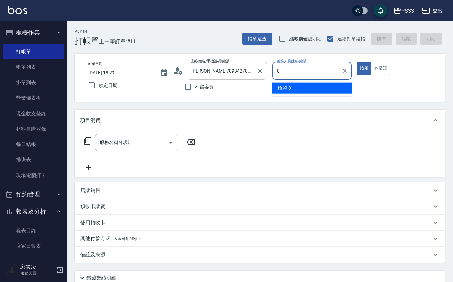
type input "怡媜-8"
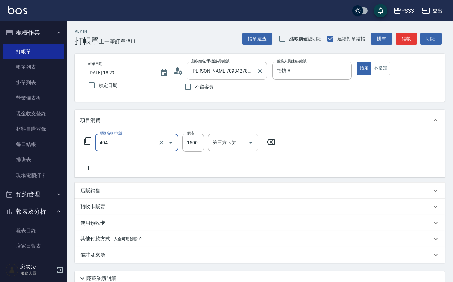
type input "設計染髮(404)"
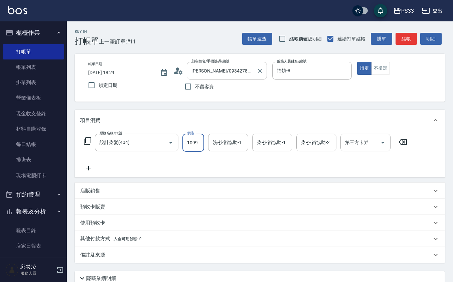
type input "1099"
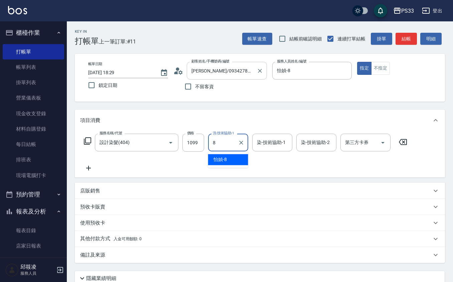
type input "怡媜-8"
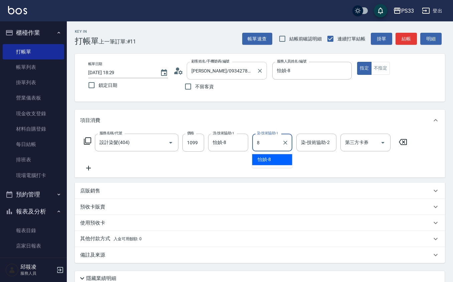
type input "怡媜-8"
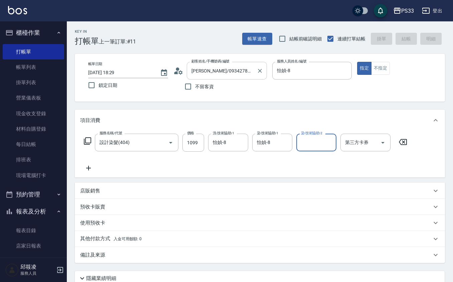
type input "2025/09/15 18:30"
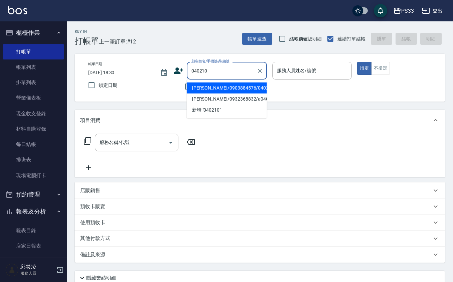
type input "[PERSON_NAME]/0903884576/040210"
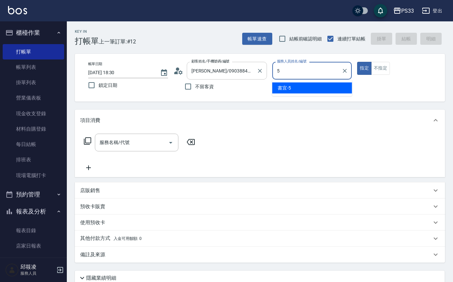
type input "書宜-5"
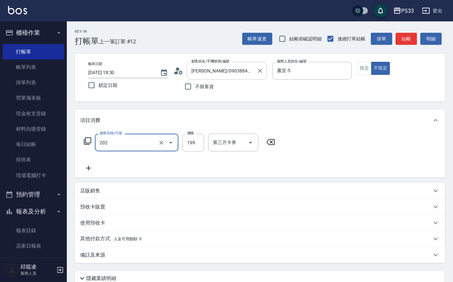
type input "不指定單剪(202)"
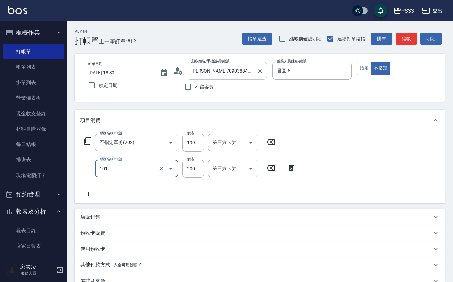
type input "洗髮(101)"
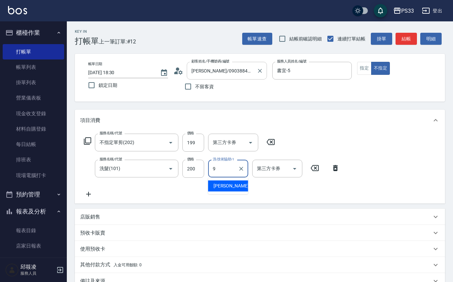
type input "苡軒-9"
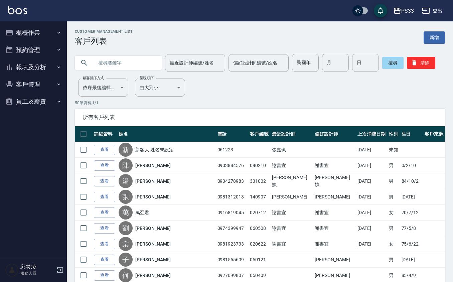
click at [35, 29] on button "櫃檯作業" at bounding box center [33, 32] width 61 height 17
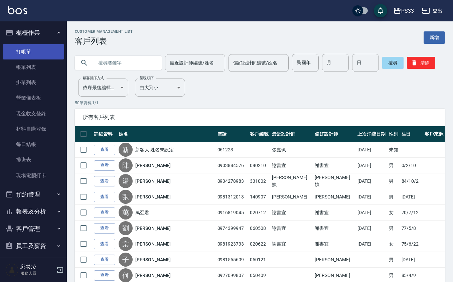
click at [44, 47] on link "打帳單" at bounding box center [33, 51] width 61 height 15
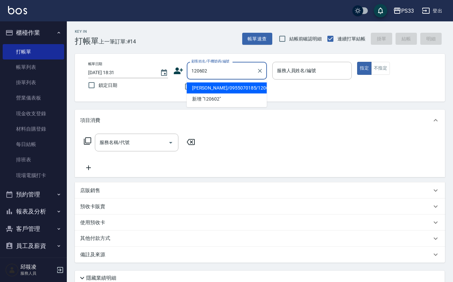
type input "[PERSON_NAME]/0955070185/120602"
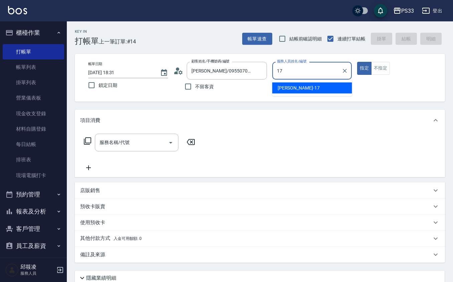
type input "[PERSON_NAME]-17"
type button "true"
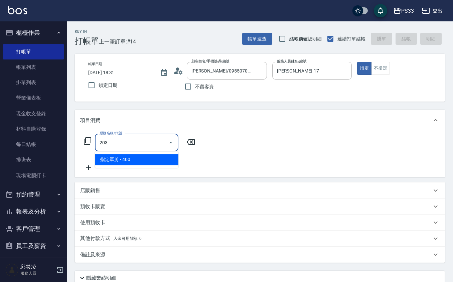
type input "指定單剪(203)"
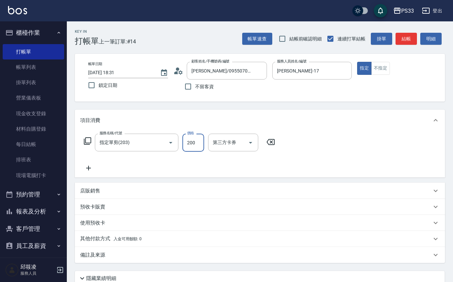
type input "200"
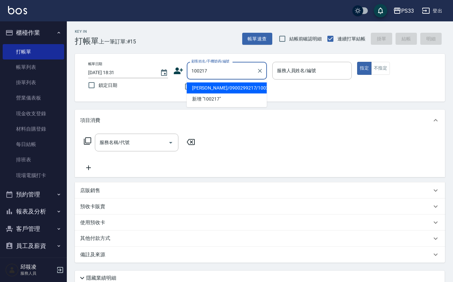
type input "[PERSON_NAME]/0900299217/100217"
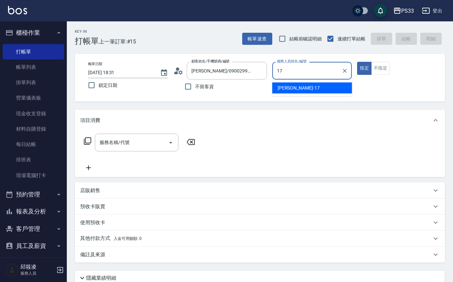
type input "[PERSON_NAME]-17"
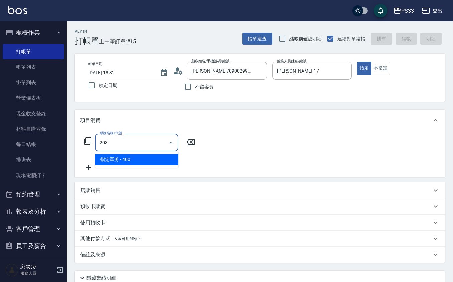
type input "指定單剪(203)"
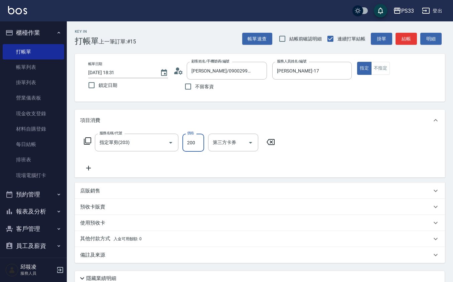
type input "200"
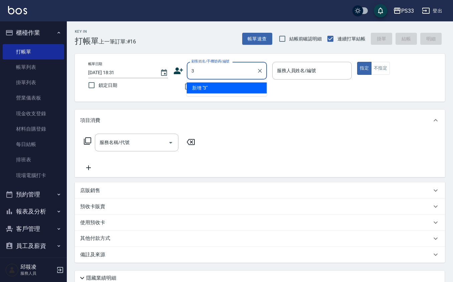
type input "3"
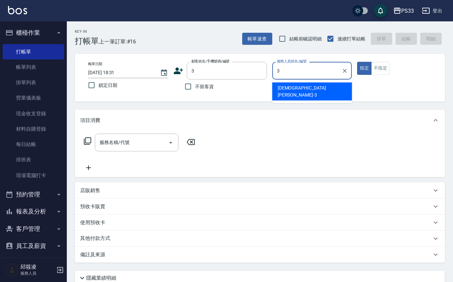
type input "[PERSON_NAME]-3"
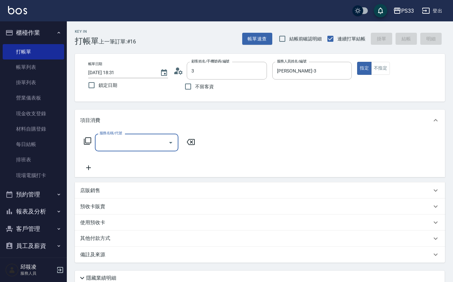
type input "Pinky/0930017010/3"
click at [262, 71] on icon "Clear" at bounding box center [260, 70] width 7 height 7
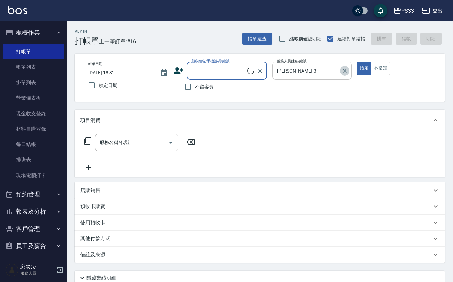
click at [343, 70] on icon "Clear" at bounding box center [344, 70] width 7 height 7
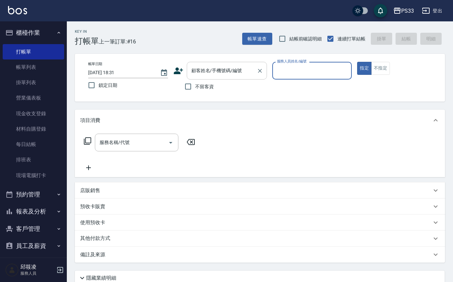
click at [241, 73] on input "顧客姓名/手機號碼/編號" at bounding box center [222, 71] width 64 height 12
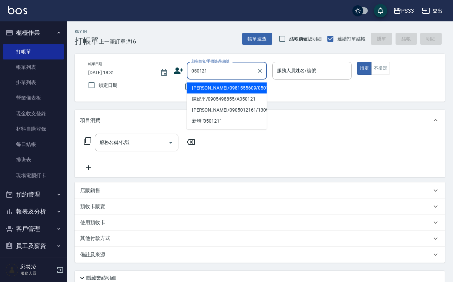
type input "[PERSON_NAME]/0981555609/050121"
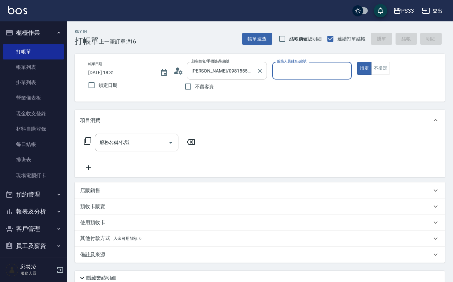
type input "5"
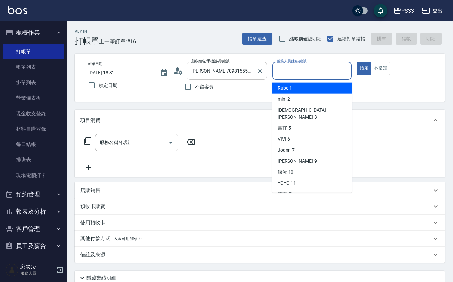
type input "9"
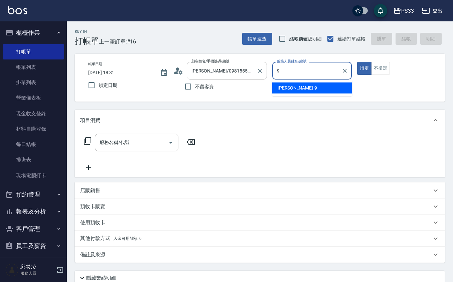
type input "苡軒-9"
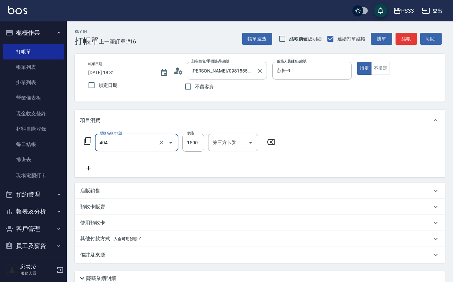
type input "設計染髮(404)"
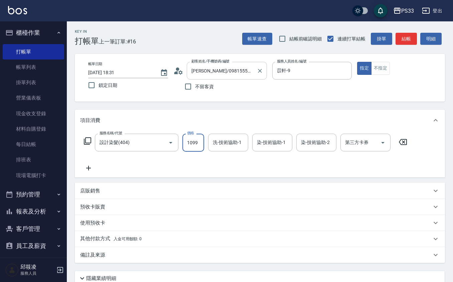
type input "1099"
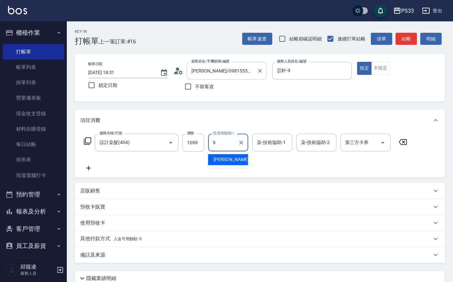
type input "苡軒-9"
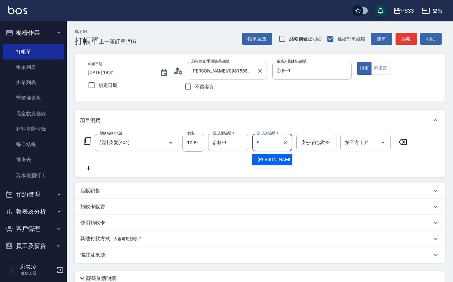
type input "苡軒-9"
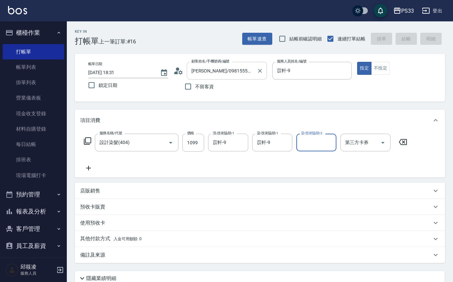
type input "[DATE] 18:34"
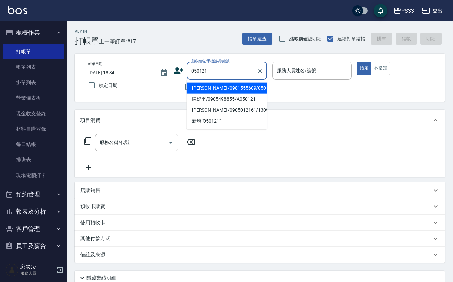
type input "[PERSON_NAME]/0981555609/050121"
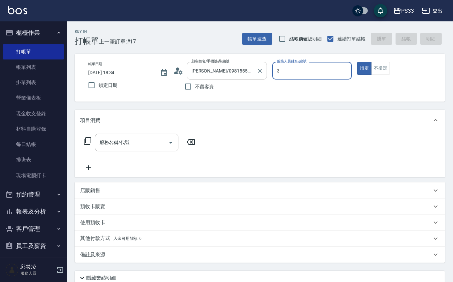
type input "[PERSON_NAME]-3"
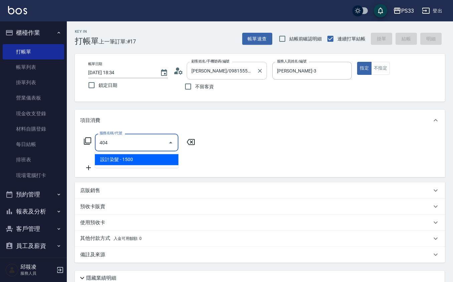
type input "設計染髮(404)"
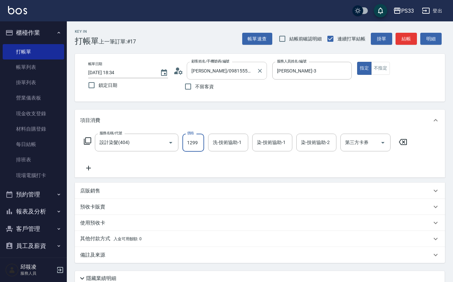
type input "1299"
type input "[PERSON_NAME]-3"
type input "9"
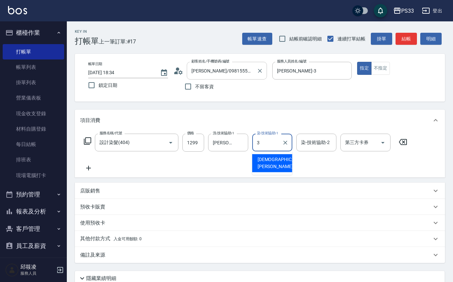
type input "[PERSON_NAME]-3"
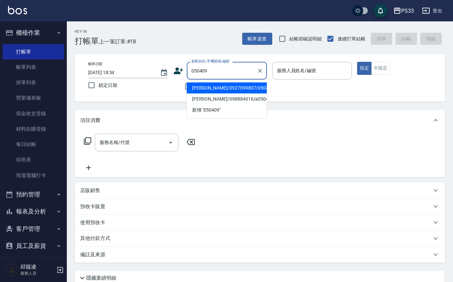
type input "[PERSON_NAME]/0927099807/050409"
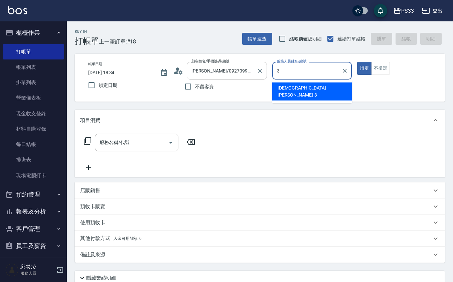
type input "[PERSON_NAME]-3"
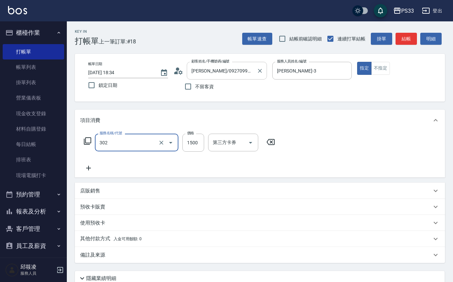
type input "設計燙髮(302)"
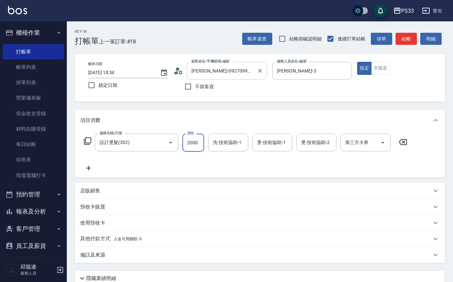
type input "2000"
type input "[PERSON_NAME]-3"
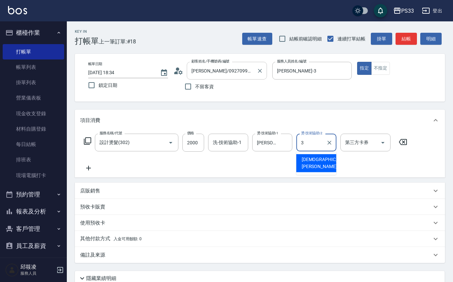
type input "[PERSON_NAME]-3"
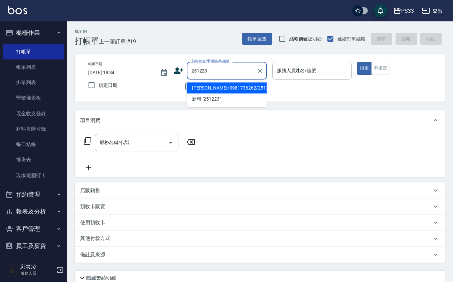
type input "[PERSON_NAME]/0981736262/251223"
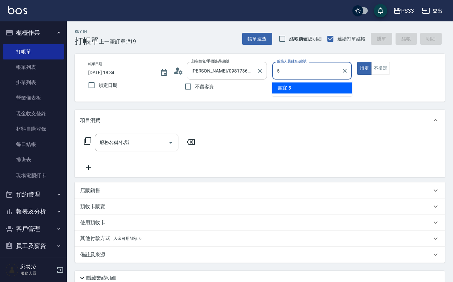
type input "書宜-5"
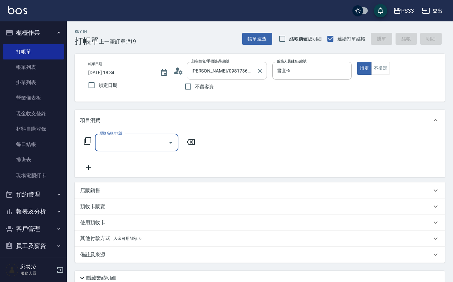
type input "4"
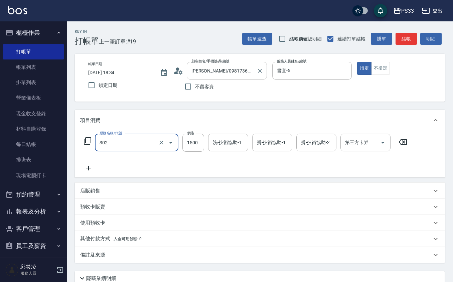
type input "設計燙髮(302)"
type input "3000"
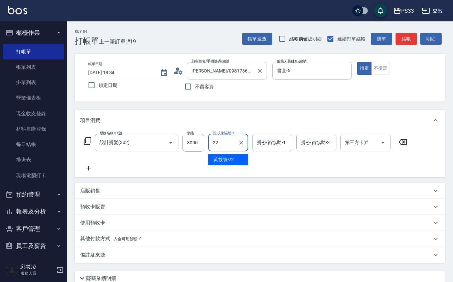
type input "[PERSON_NAME]-22"
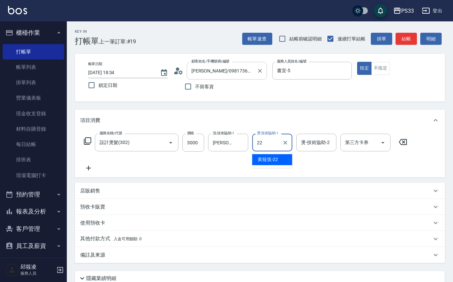
type input "[PERSON_NAME]-22"
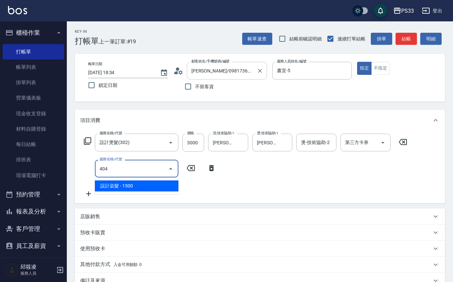
type input "設計染髮(404)"
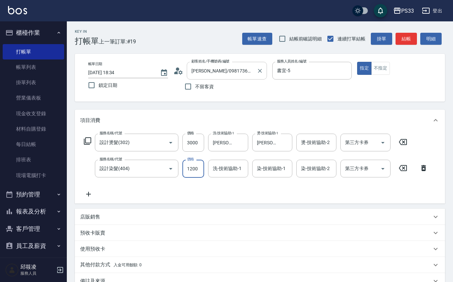
type input "1200"
type input "3"
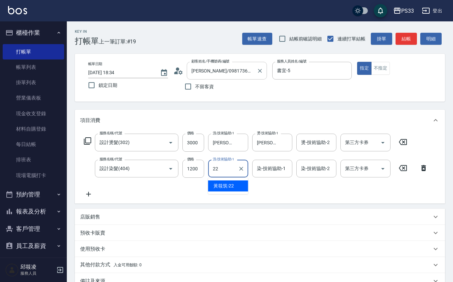
type input "[PERSON_NAME]-22"
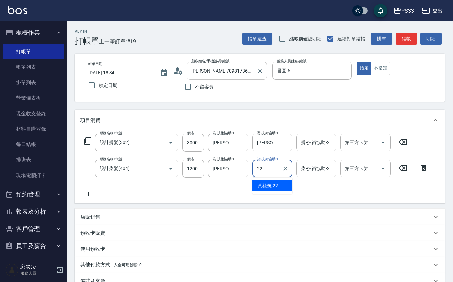
type input "[PERSON_NAME]-22"
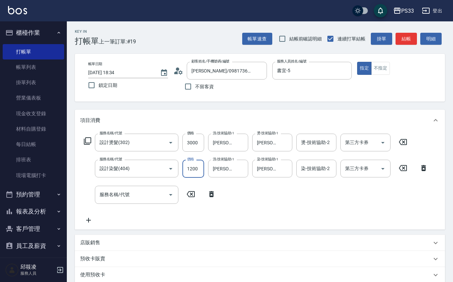
click at [201, 174] on input "1200" at bounding box center [193, 169] width 22 height 18
type input "2000"
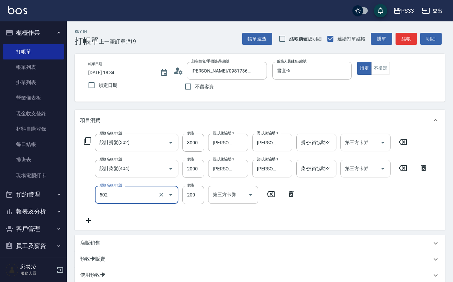
type input "自備護髮(502)"
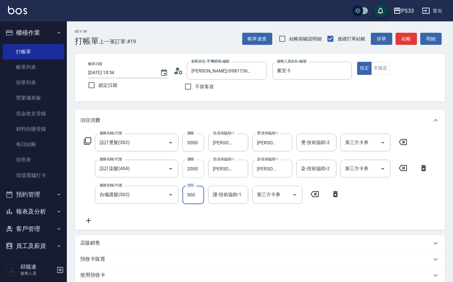
type input "500"
type input "[PERSON_NAME]-22"
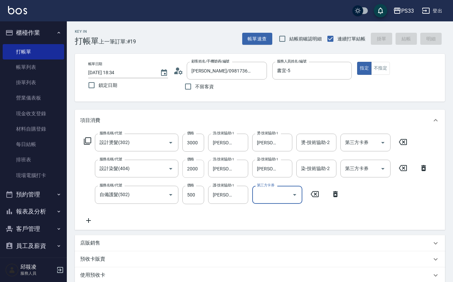
type input "[DATE] 18:35"
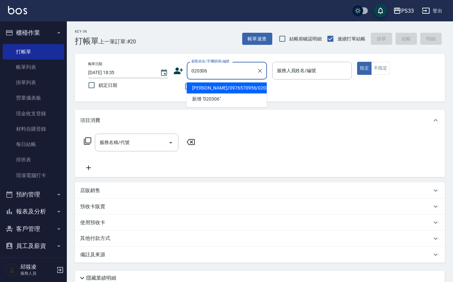
type input "[PERSON_NAME]/0976570956/020306"
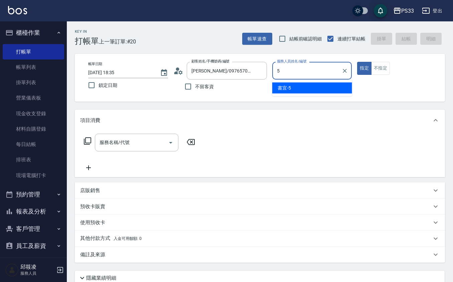
type input "書宜-5"
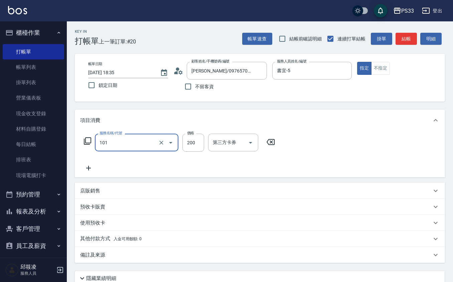
type input "洗髮(101)"
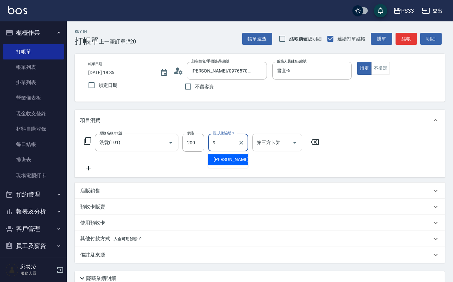
type input "苡軒-9"
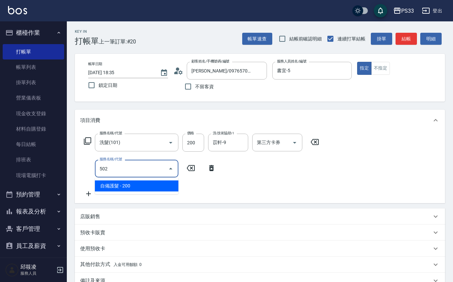
type input "自備護髮(502)"
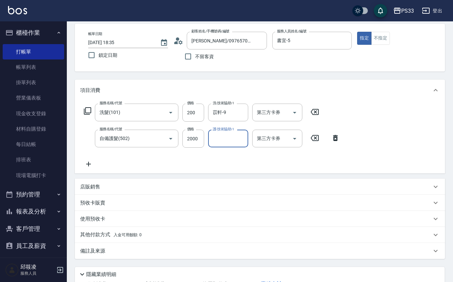
scroll to position [44, 0]
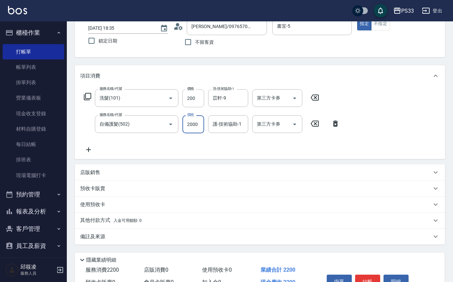
click at [197, 122] on input "2000" at bounding box center [193, 124] width 22 height 18
type input "2300"
type input "苡軒-9"
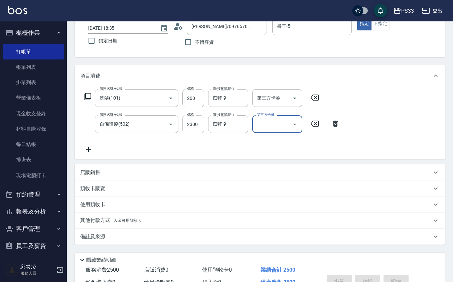
type input "[DATE] 18:36"
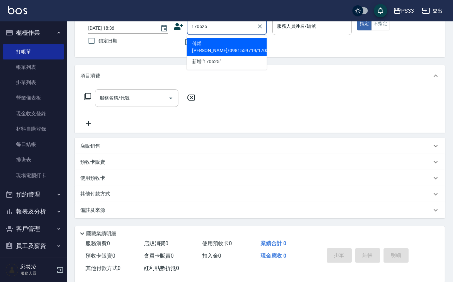
type input "傅烯[PERSON_NAME]/0981559719/170525"
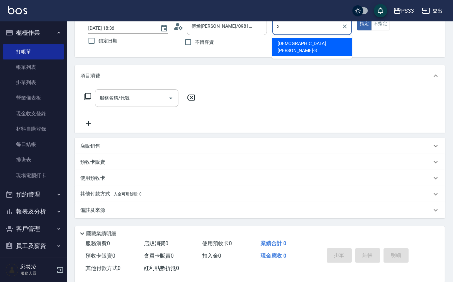
type input "[PERSON_NAME]-3"
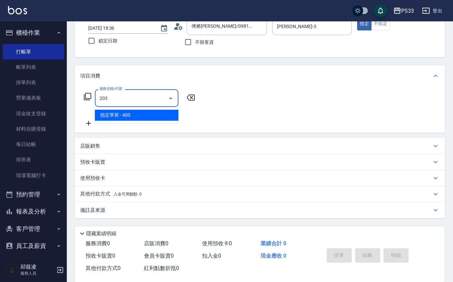
type input "指定單剪(203)"
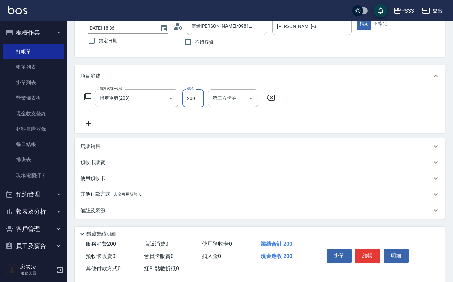
type input "200"
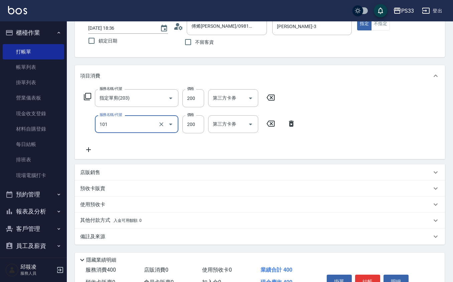
type input "洗髮(101)"
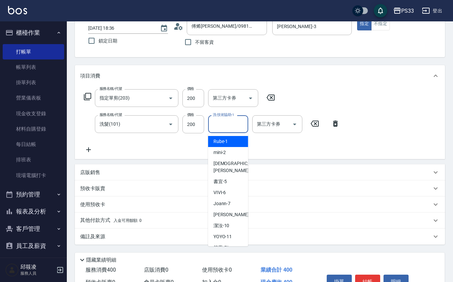
click at [220, 125] on input "洗-技術協助-1" at bounding box center [228, 124] width 34 height 12
type input "9"
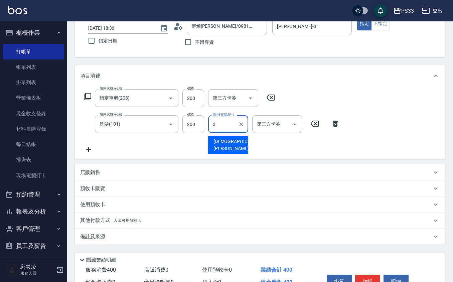
type input "[PERSON_NAME]-3"
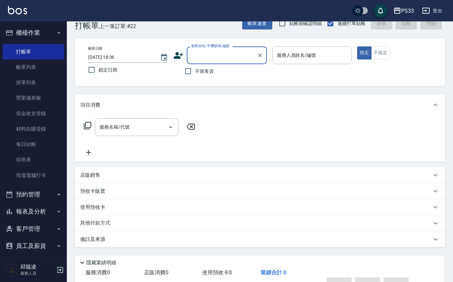
scroll to position [0, 0]
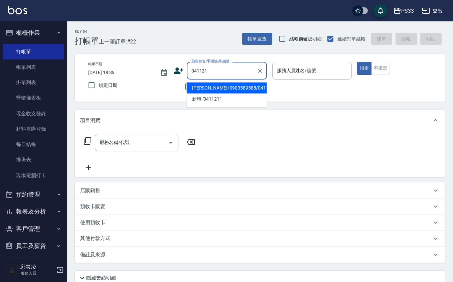
type input "[PERSON_NAME]/0903589588/041121"
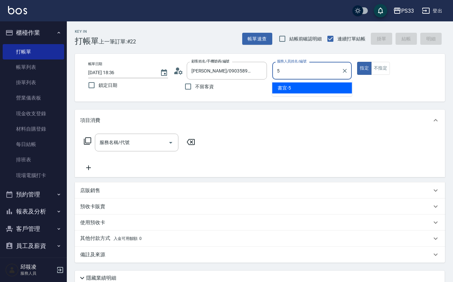
type input "書宜-5"
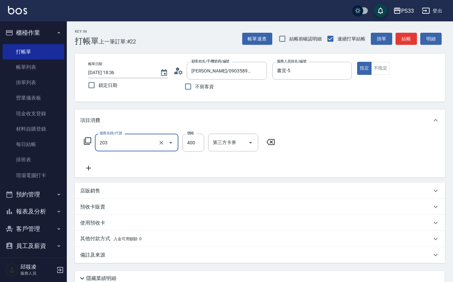
type input "指定單剪(203)"
type input "300"
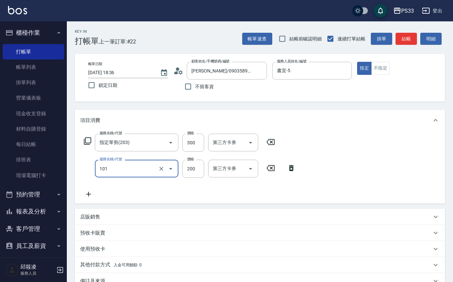
type input "洗髮(101)"
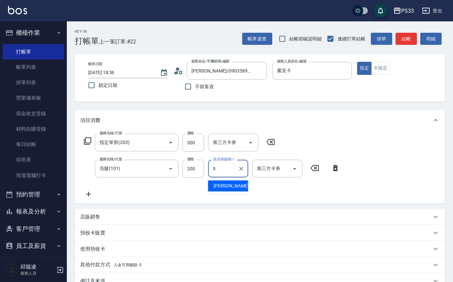
type input "苡軒-9"
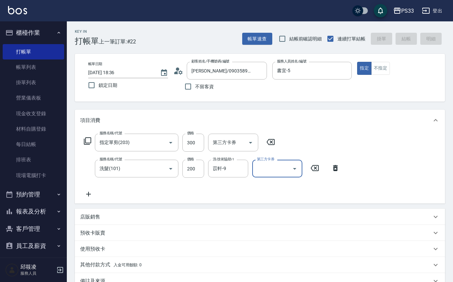
type input "[DATE] 18:37"
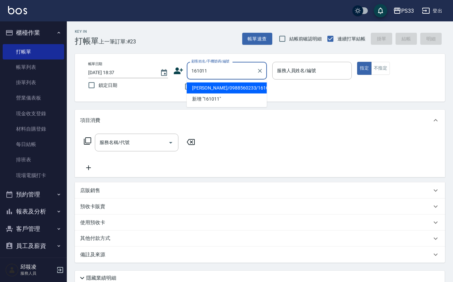
type input "[PERSON_NAME]/0988560233/161011"
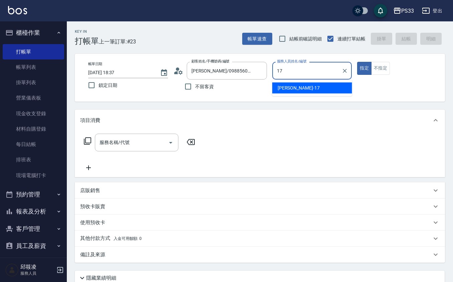
type input "[PERSON_NAME]-17"
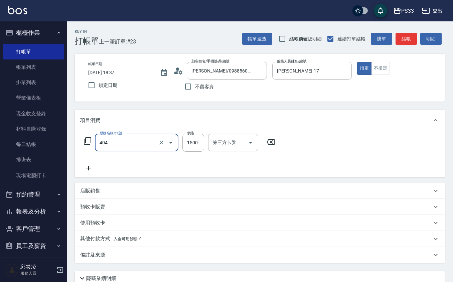
type input "設計染髮(404)"
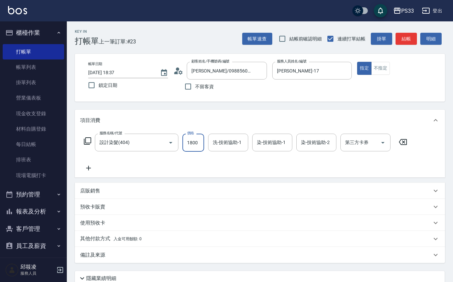
type input "1800"
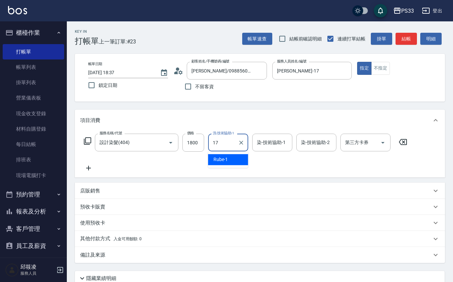
type input "[PERSON_NAME]-17"
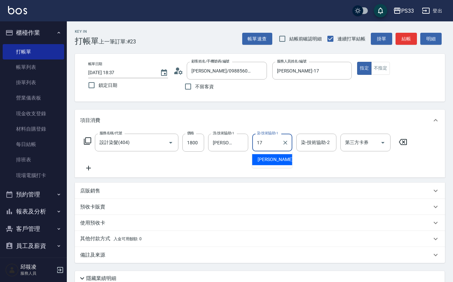
type input "[PERSON_NAME]-17"
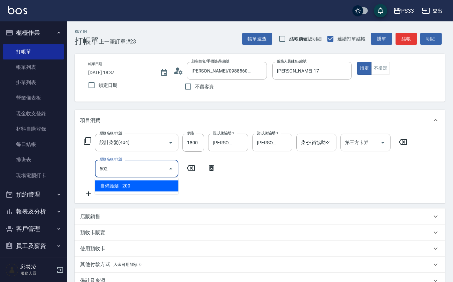
type input "自備護髮(502)"
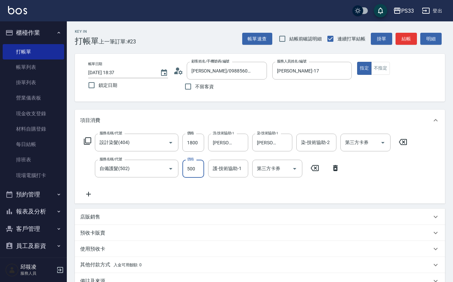
type input "500"
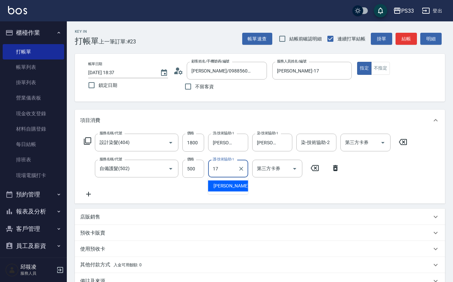
type input "[PERSON_NAME]-17"
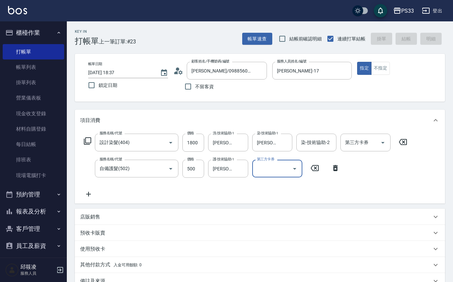
type input "[DATE] 18:38"
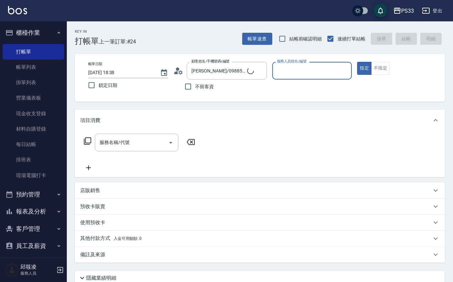
type input "書宜/0989724214/5"
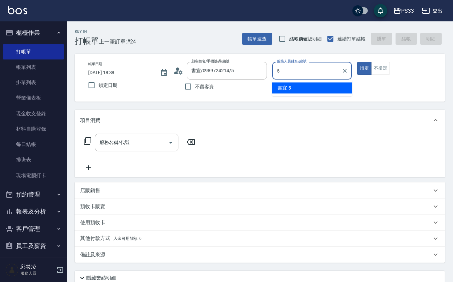
type input "書宜-5"
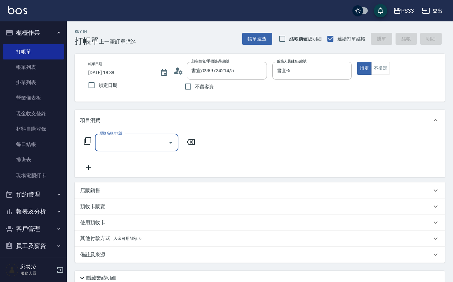
click at [87, 189] on p "店販銷售" at bounding box center [90, 190] width 20 height 7
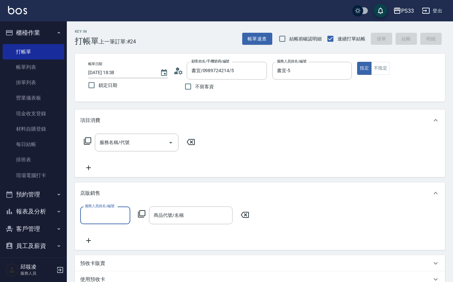
scroll to position [0, 0]
type input "書宜-5"
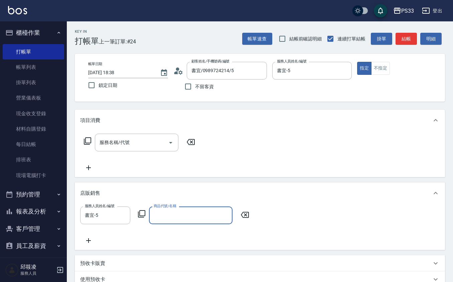
click at [145, 217] on icon at bounding box center [142, 214] width 8 height 8
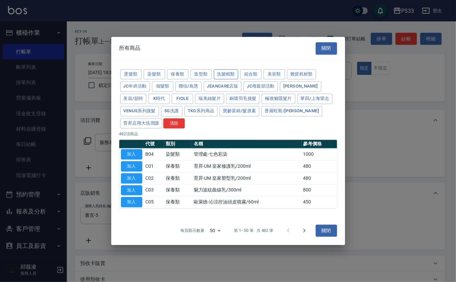
click at [227, 69] on button "洗髮精類" at bounding box center [226, 74] width 25 height 10
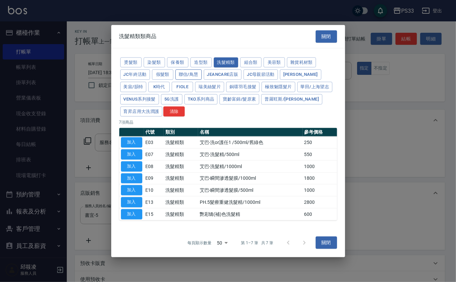
click at [183, 74] on button "聯信/鳥慧" at bounding box center [188, 74] width 26 height 10
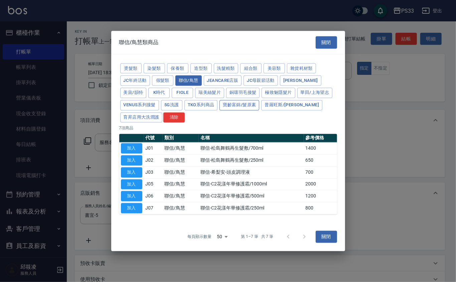
click at [245, 105] on button "寶齡富錦/髮原素" at bounding box center [239, 105] width 40 height 10
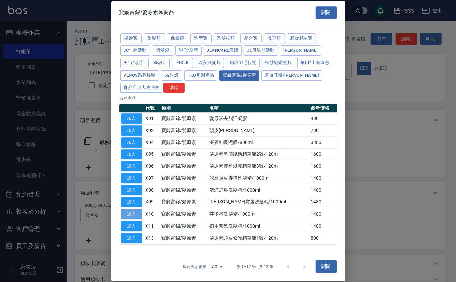
click at [136, 213] on button "加入" at bounding box center [131, 214] width 21 height 10
type input "芬多精洗髮精/1000ml"
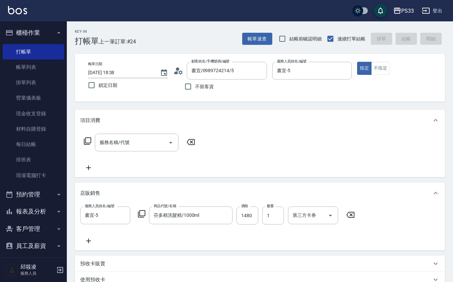
type input "[DATE] 18:39"
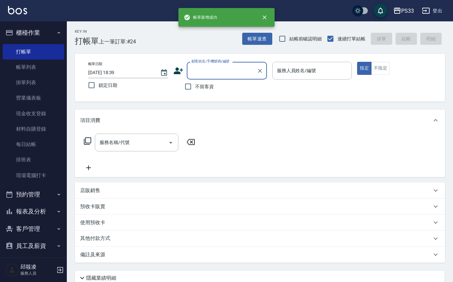
scroll to position [0, 0]
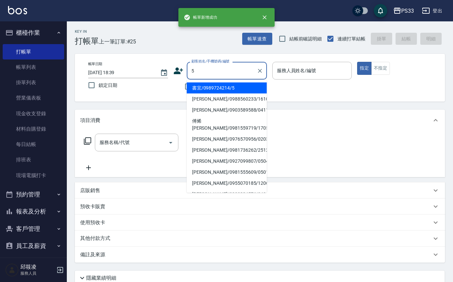
type input "書宜/0989724214/5"
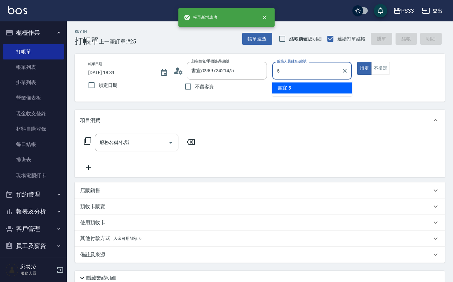
type input "書宜-5"
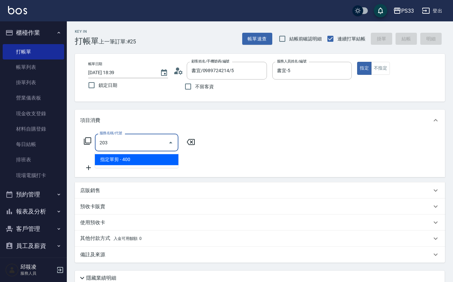
type input "指定單剪(203)"
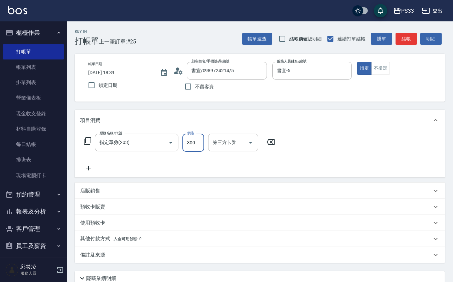
type input "300"
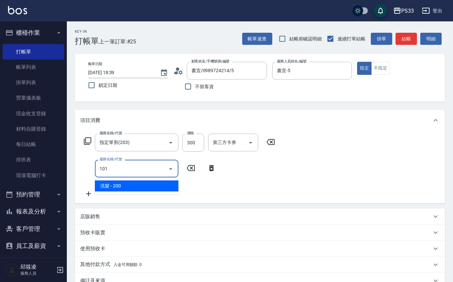
type input "洗髮(101)"
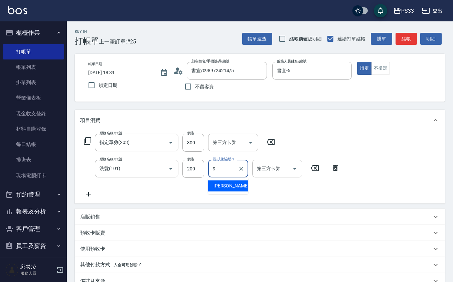
type input "苡軒-9"
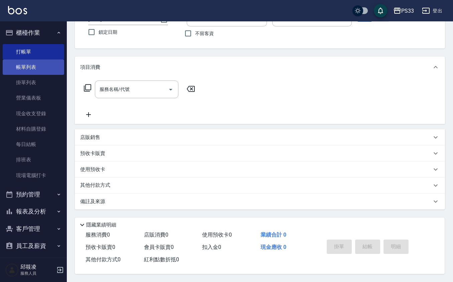
click at [32, 72] on link "帳單列表" at bounding box center [33, 66] width 61 height 15
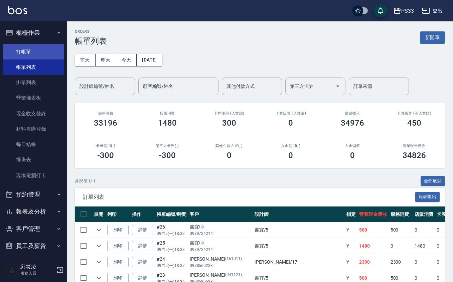
click at [18, 53] on link "打帳單" at bounding box center [33, 51] width 61 height 15
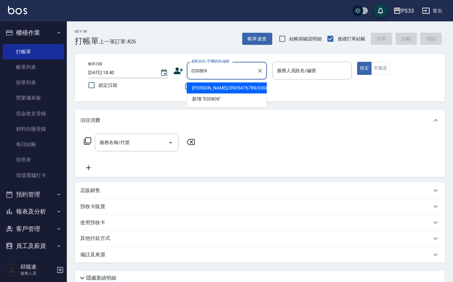
type input "[PERSON_NAME]/0905476789/030809"
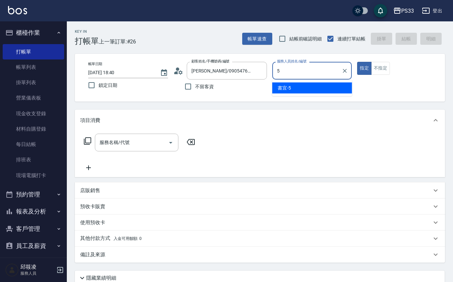
type input "書宜-5"
type button "true"
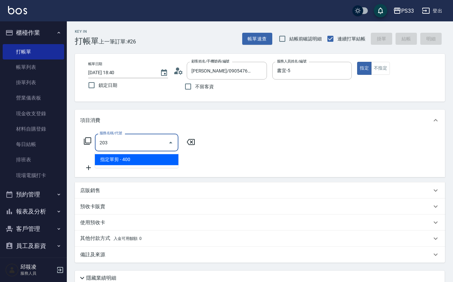
type input "指定單剪(203)"
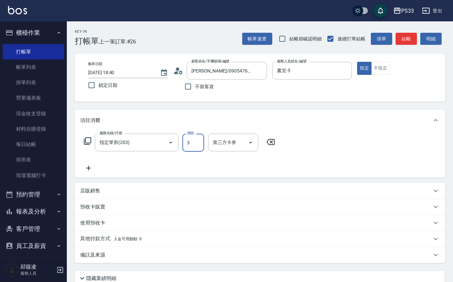
type input "3"
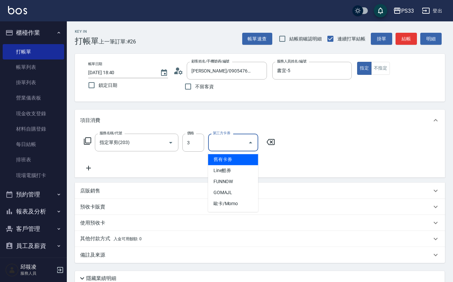
type input "舊有卡券"
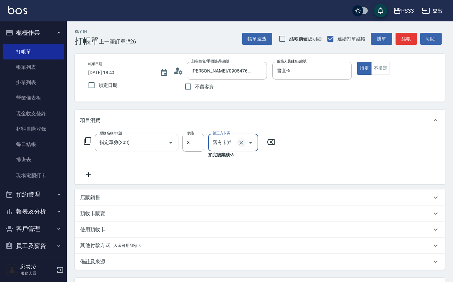
click at [239, 146] on button "Clear" at bounding box center [240, 142] width 9 height 9
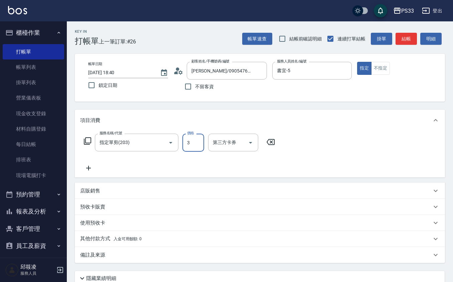
click at [200, 141] on input "3" at bounding box center [193, 143] width 22 height 18
type input "300"
click at [403, 105] on div "Key In 打帳單 上一筆訂單:#26 帳單速查 結帳前確認明細 連續打單結帳 掛單 結帳 明細 帳單日期 [DATE] 18:40 鎖定日期 顧客姓名/手…" at bounding box center [260, 178] width 386 height 314
type input "[DATE] 18:42"
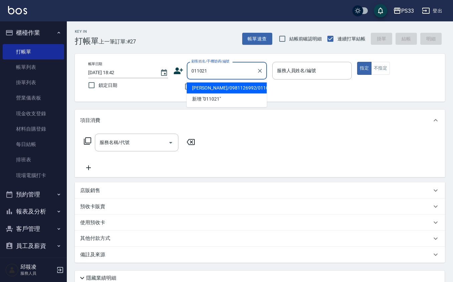
type input "[PERSON_NAME]/0981126992/011021"
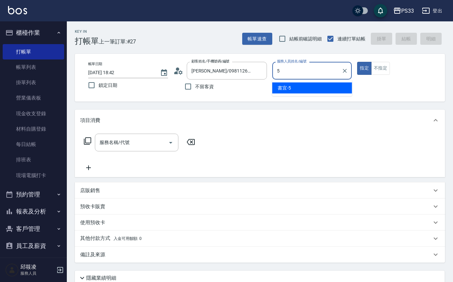
type input "書宜-5"
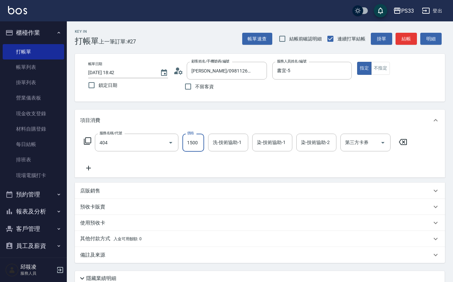
type input "設計染髮(404)"
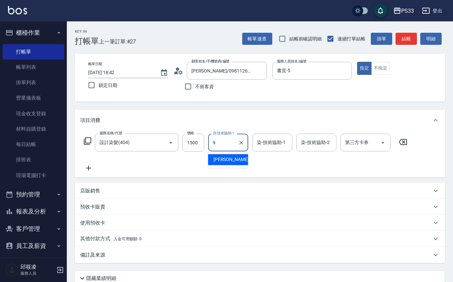
type input "苡軒-9"
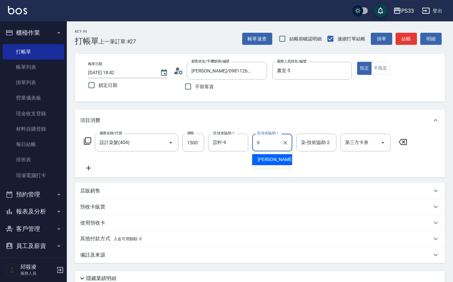
type input "苡軒-9"
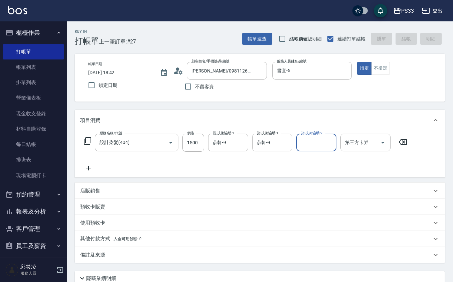
type input "[DATE] 18:43"
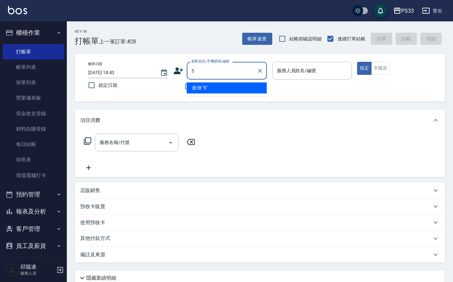
type input "5"
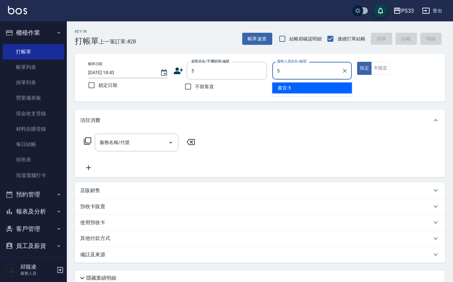
type input "書宜-5"
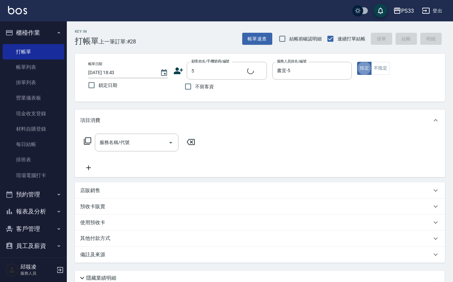
type input "書宜/0989724214/5"
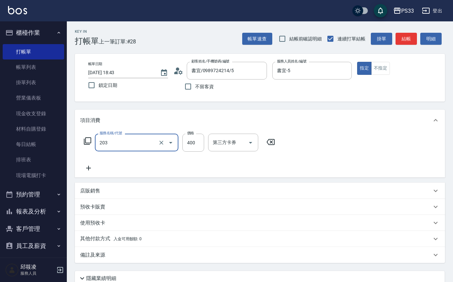
type input "指定單剪(203)"
type input "300"
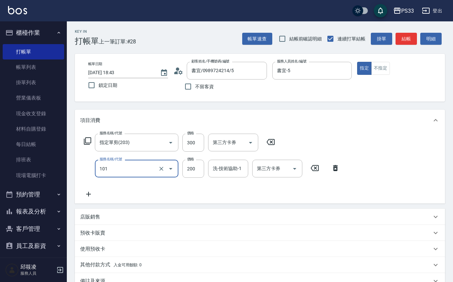
type input "洗髮(101)"
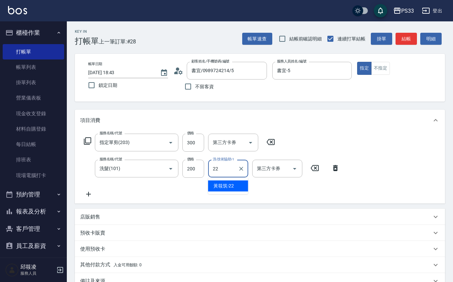
type input "[PERSON_NAME]-22"
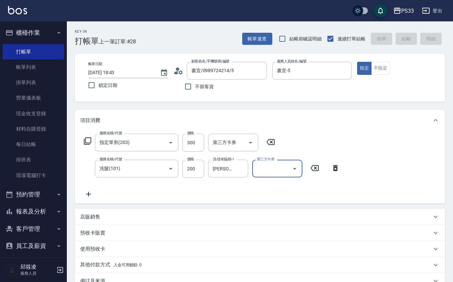
type input "[DATE] 18:44"
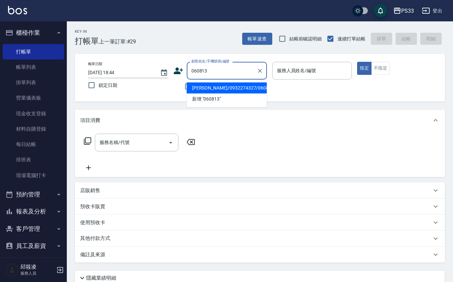
type input "[PERSON_NAME]/0932274327/060813"
click at [357, 62] on button "指定" at bounding box center [364, 68] width 14 height 13
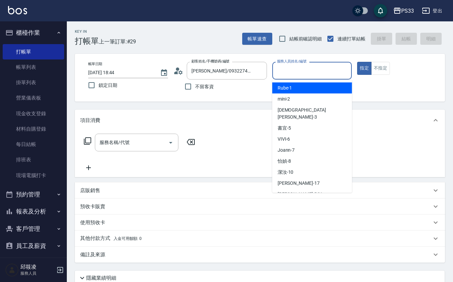
click at [290, 74] on input "服務人員姓名/編號" at bounding box center [312, 71] width 74 height 12
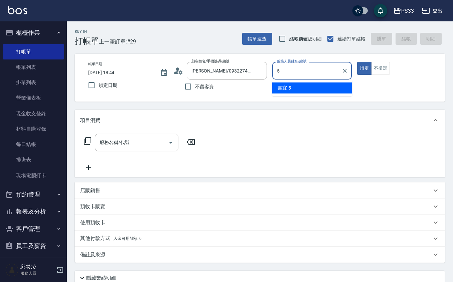
type input "書宜-5"
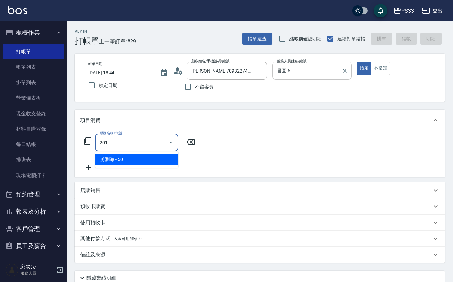
type input "剪瀏海(201)"
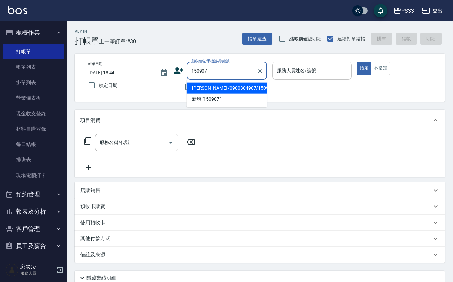
type input "[PERSON_NAME]/0900304907/150907"
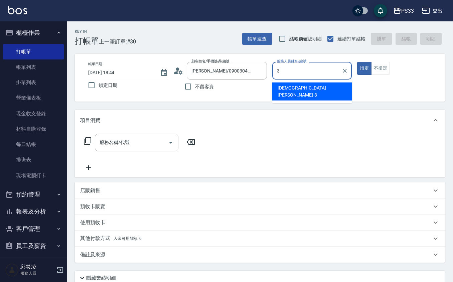
type input "[PERSON_NAME]-3"
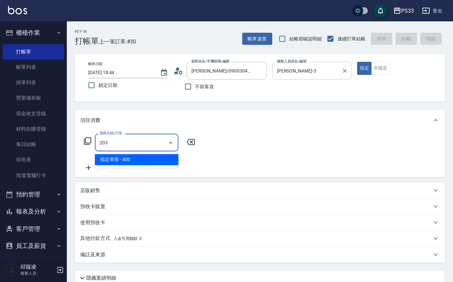
type input "指定單剪(203)"
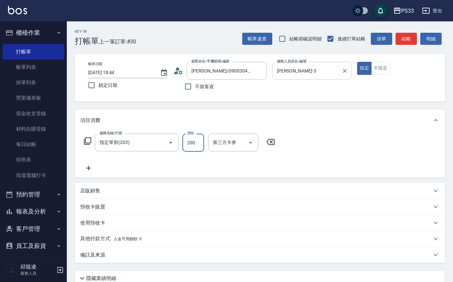
type input "200"
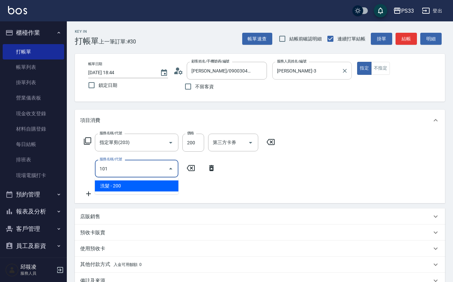
type input "洗髮(101)"
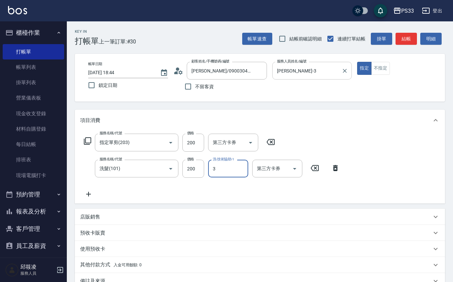
type input "[PERSON_NAME]-3"
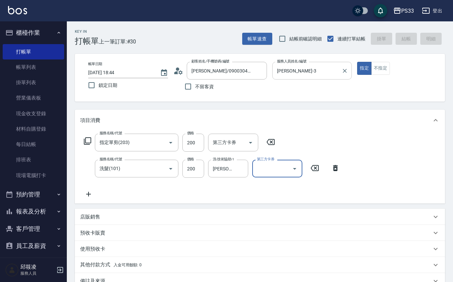
type input "[DATE] 18:45"
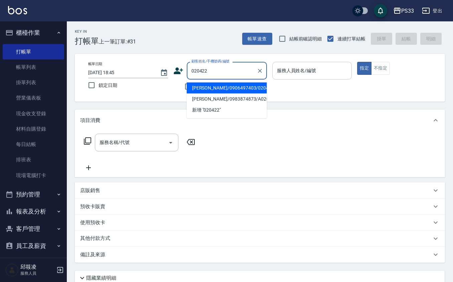
type input "[PERSON_NAME]/0906497403/020422"
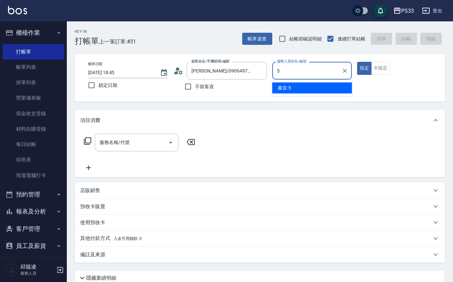
type input "書宜-5"
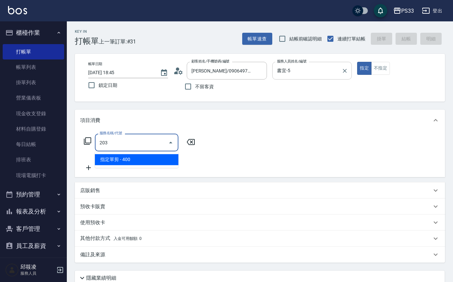
type input "指定單剪(203)"
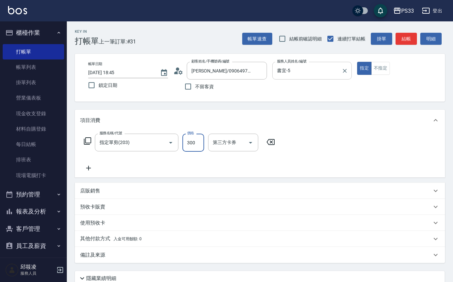
type input "300"
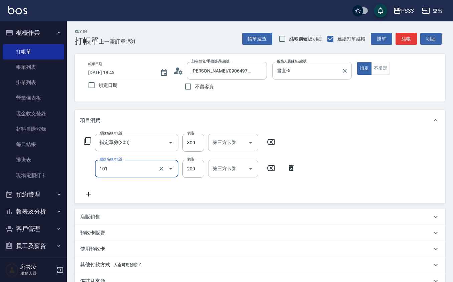
type input "洗髮(101)"
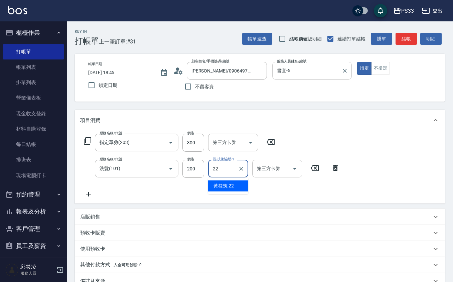
type input "[PERSON_NAME]-22"
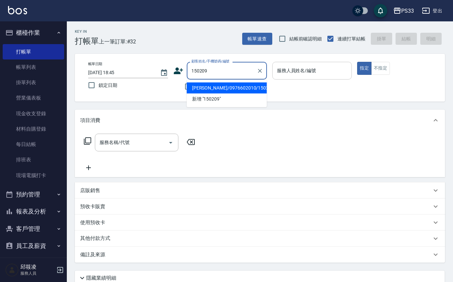
type input "[PERSON_NAME]/0976602010/150209"
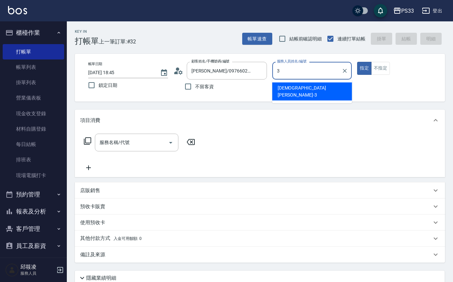
type input "[PERSON_NAME]-3"
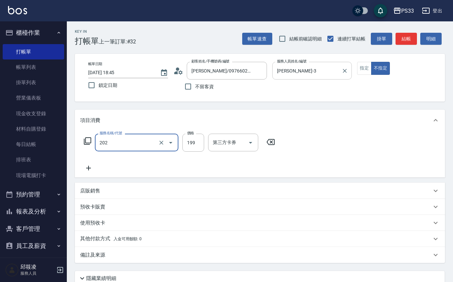
type input "不指定單剪(202)"
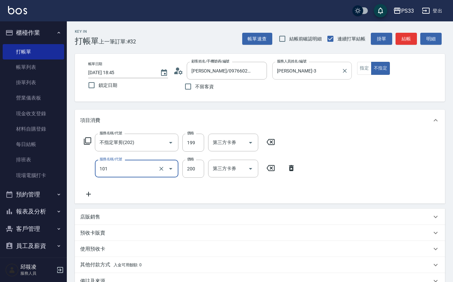
type input "洗髮(101)"
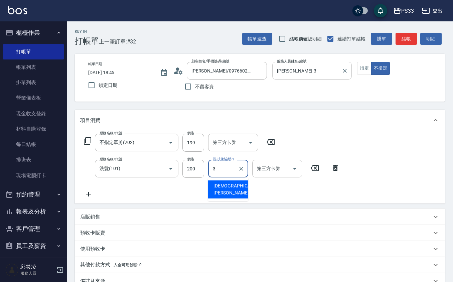
type input "[PERSON_NAME]-3"
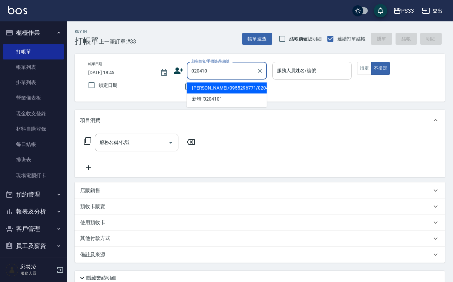
type input "[PERSON_NAME]/0955296771/020410"
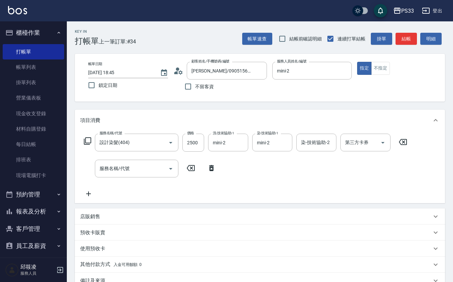
click at [108, 215] on div "店販銷售" at bounding box center [255, 216] width 351 height 7
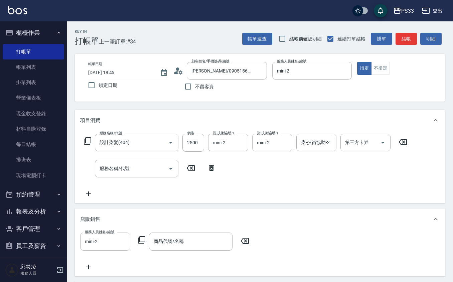
click at [143, 234] on div "服務人員姓名/編號 mini-2 服務人員姓名/編號 商品代號/名稱 商品代號/名稱" at bounding box center [166, 241] width 173 height 18
click at [144, 238] on icon at bounding box center [142, 240] width 8 height 8
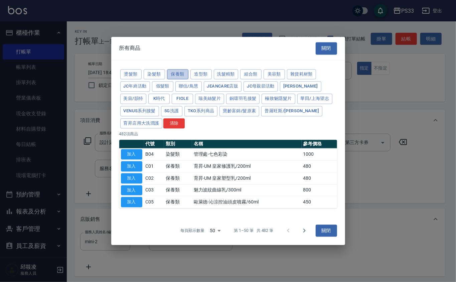
click at [174, 69] on button "保養類" at bounding box center [177, 74] width 21 height 10
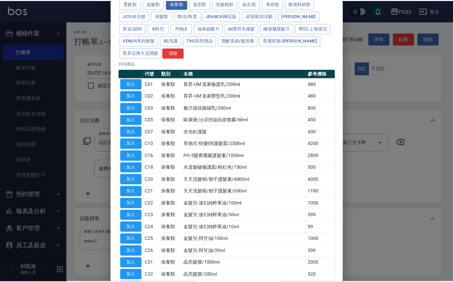
scroll to position [89, 0]
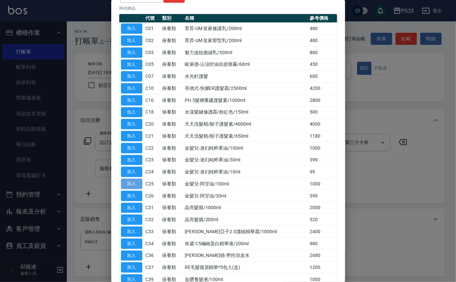
click at [130, 185] on button "加入" at bounding box center [131, 184] width 21 height 10
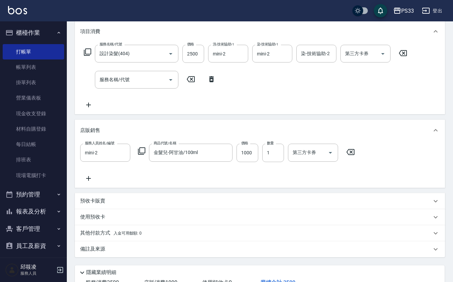
click at [87, 176] on icon at bounding box center [88, 178] width 17 height 8
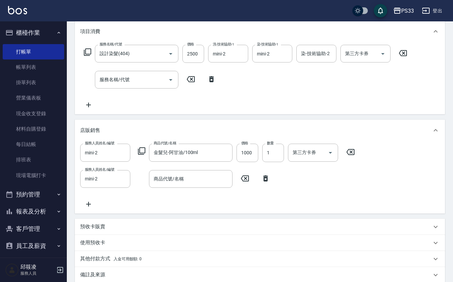
click at [140, 150] on icon at bounding box center [141, 150] width 7 height 7
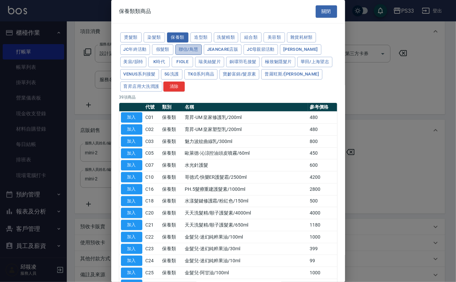
click at [192, 51] on button "聯信/鳥慧" at bounding box center [188, 49] width 26 height 10
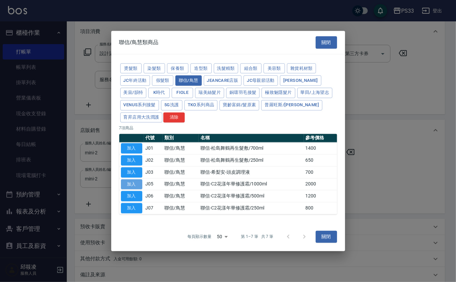
click at [135, 183] on button "加入" at bounding box center [131, 184] width 21 height 10
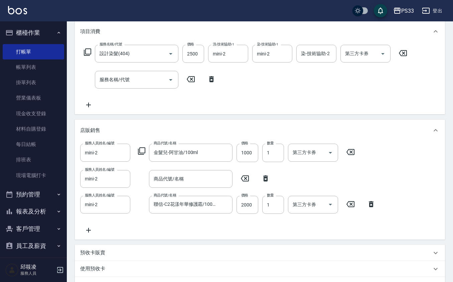
click at [265, 176] on icon at bounding box center [265, 178] width 5 height 6
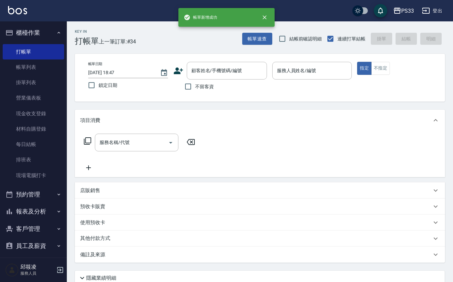
scroll to position [0, 0]
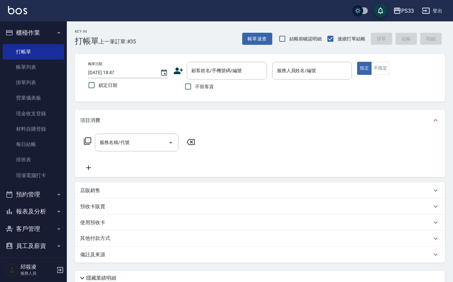
click at [182, 73] on icon at bounding box center [178, 71] width 10 height 10
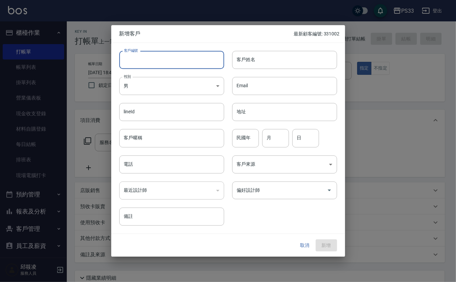
click at [183, 67] on input "客戶編號" at bounding box center [171, 60] width 105 height 18
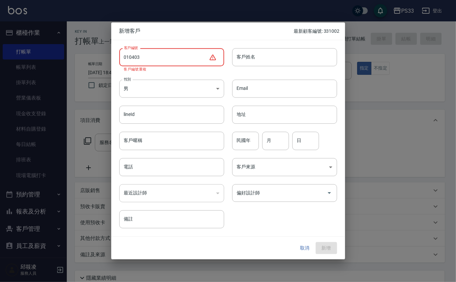
drag, startPoint x: 128, startPoint y: 55, endPoint x: 140, endPoint y: 55, distance: 11.4
click at [130, 55] on input "010403" at bounding box center [164, 57] width 90 height 18
drag, startPoint x: 147, startPoint y: 51, endPoint x: 141, endPoint y: 52, distance: 6.0
click at [141, 52] on input "010403" at bounding box center [164, 57] width 90 height 18
click at [130, 55] on input "010403" at bounding box center [164, 57] width 90 height 18
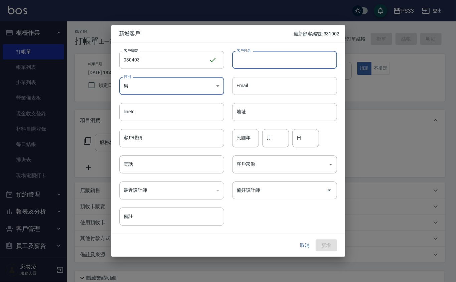
click at [245, 61] on input "客戶姓名" at bounding box center [284, 60] width 105 height 18
click at [241, 144] on input "民國年" at bounding box center [245, 138] width 27 height 18
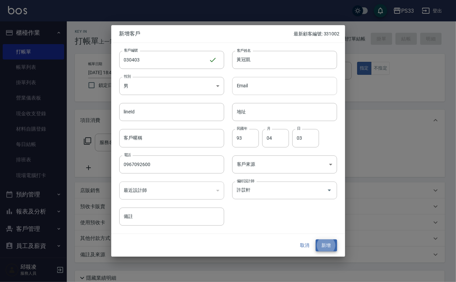
click at [316, 239] on button "新增" at bounding box center [326, 245] width 21 height 12
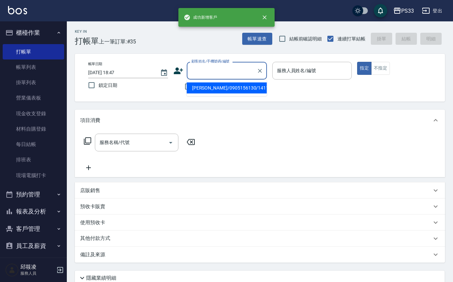
click at [222, 75] on input "顧客姓名/手機號碼/編號" at bounding box center [222, 71] width 64 height 12
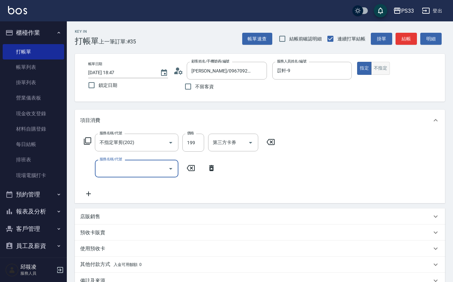
click at [377, 69] on button "不指定" at bounding box center [380, 68] width 19 height 13
